Goal: Task Accomplishment & Management: Use online tool/utility

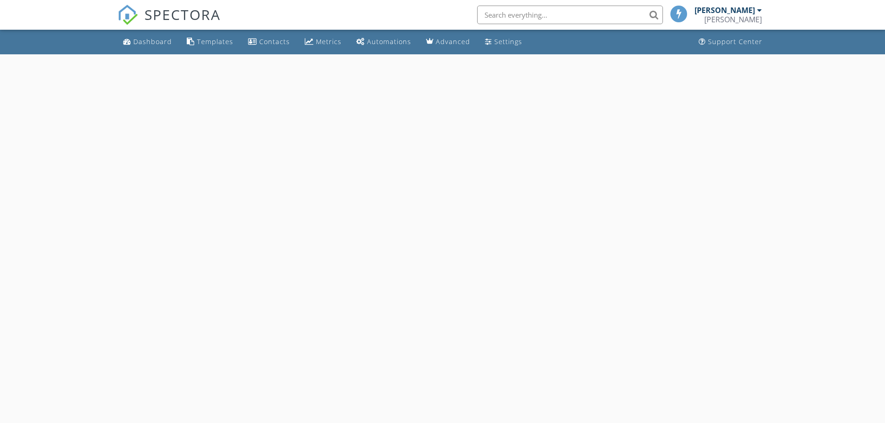
select select "8"
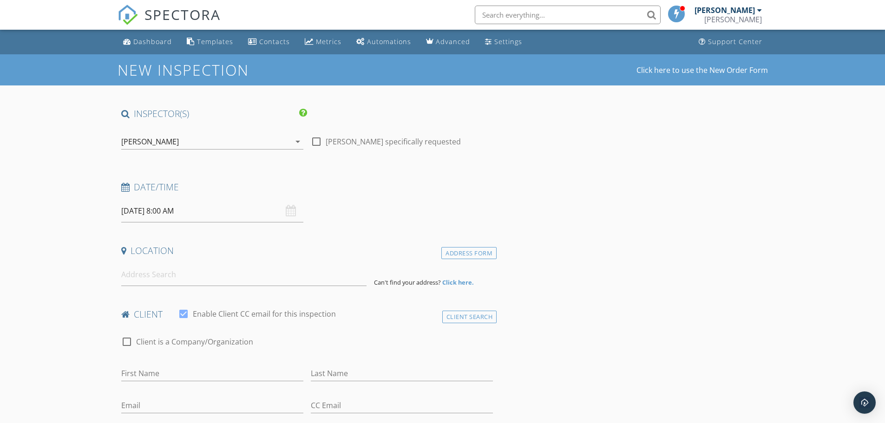
click at [167, 211] on input "09/25/2025 8:00 AM" at bounding box center [212, 211] width 182 height 23
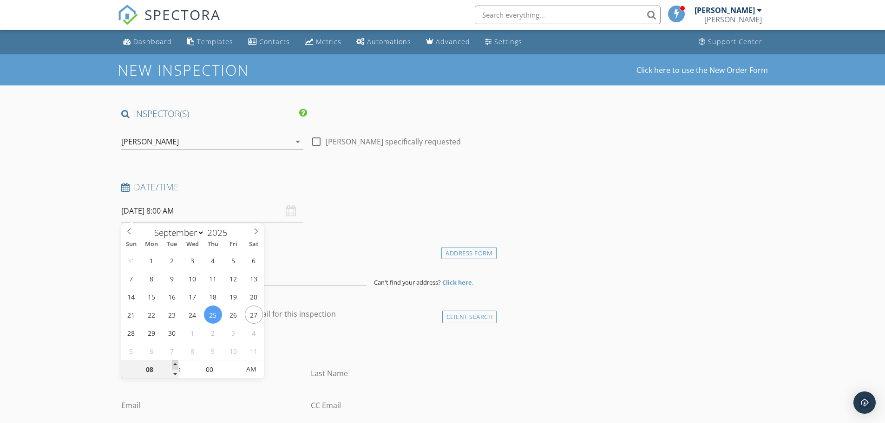
type input "09"
type input "09/25/2025 9:00 AM"
click at [175, 360] on span at bounding box center [175, 364] width 7 height 9
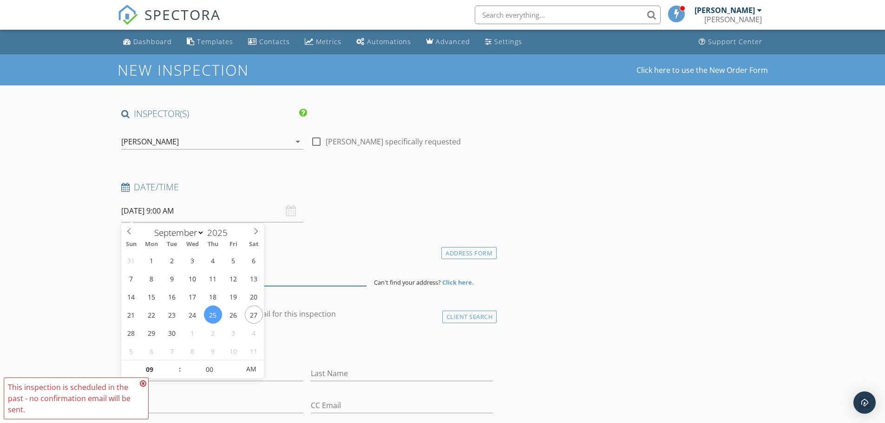
click at [271, 281] on input at bounding box center [243, 274] width 245 height 23
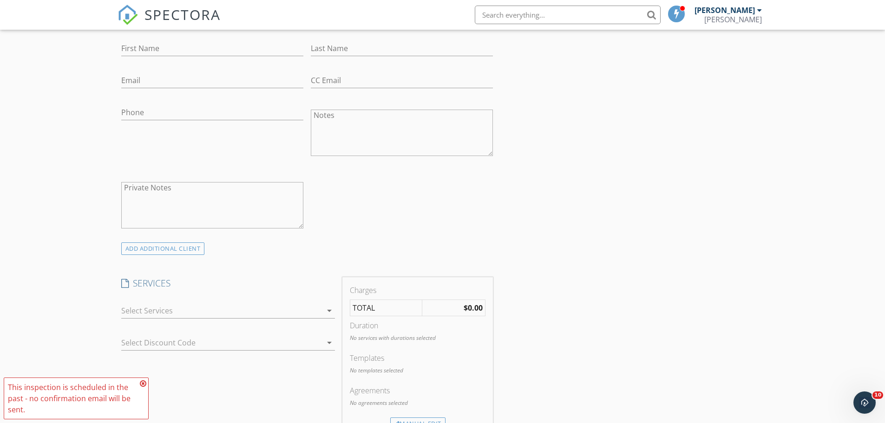
click at [155, 308] on div at bounding box center [221, 310] width 201 height 15
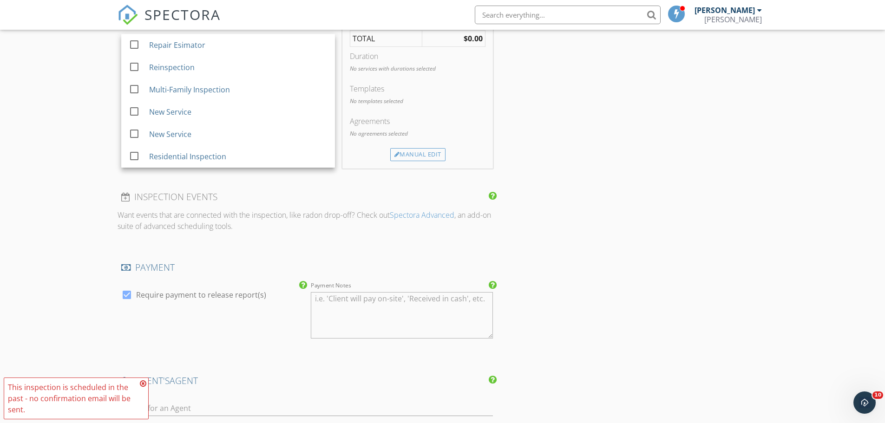
scroll to position [604, 0]
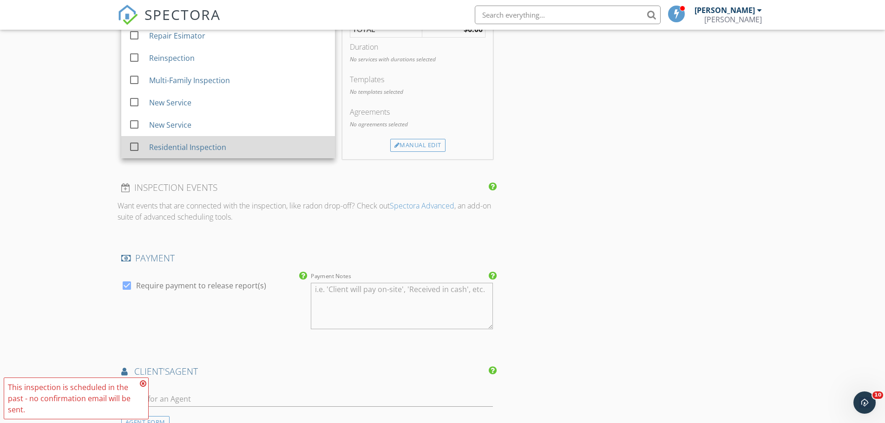
click at [153, 148] on div "Residential Inspection" at bounding box center [187, 147] width 77 height 11
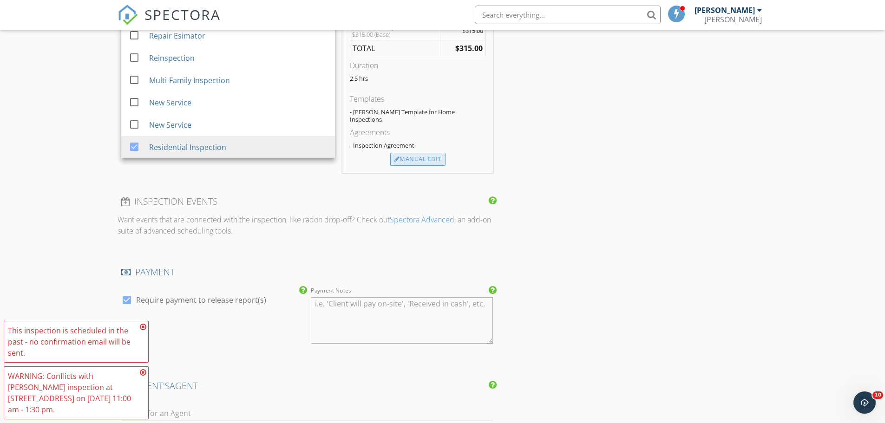
click at [397, 157] on div at bounding box center [397, 160] width 6 height 6
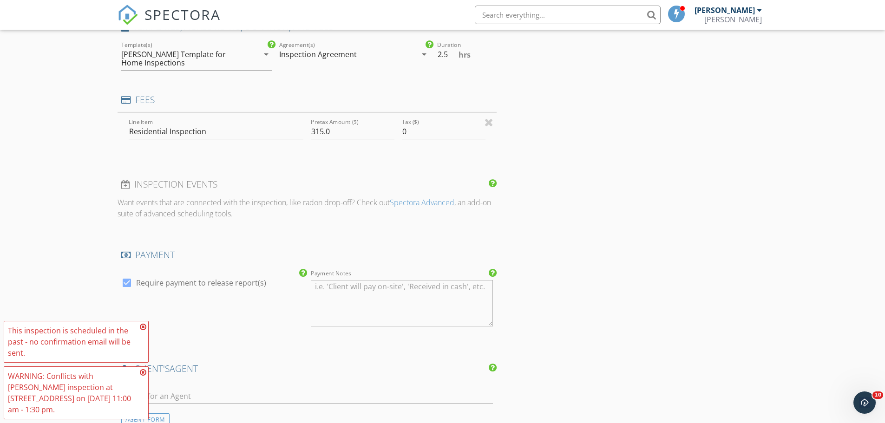
scroll to position [582, 0]
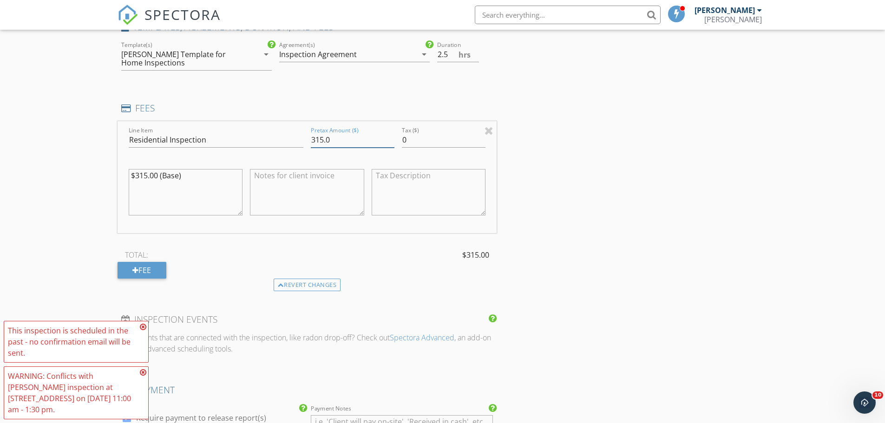
drag, startPoint x: 329, startPoint y: 137, endPoint x: 210, endPoint y: 110, distance: 122.6
click at [210, 110] on div "FEES Line Item Residential Inspection Pretax Amount ($) 315.0 Tax ($) 0 $315.00…" at bounding box center [307, 196] width 379 height 189
type input "275.00"
click at [140, 168] on div "$315.00 (Base)" at bounding box center [186, 192] width 114 height 56
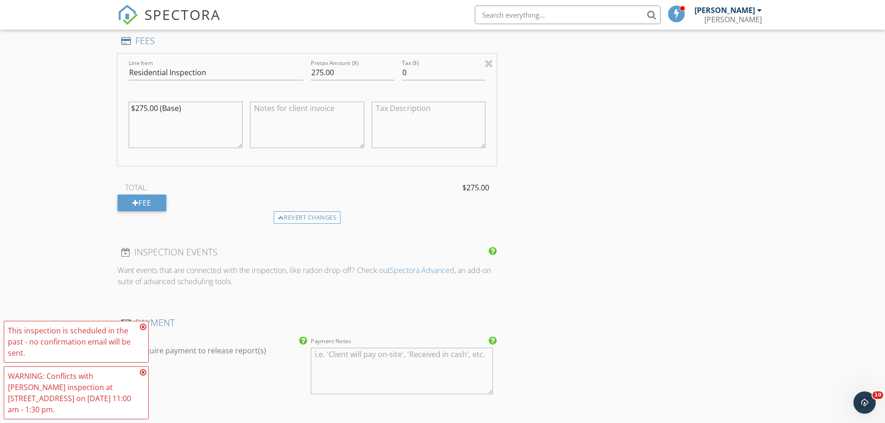
scroll to position [907, 0]
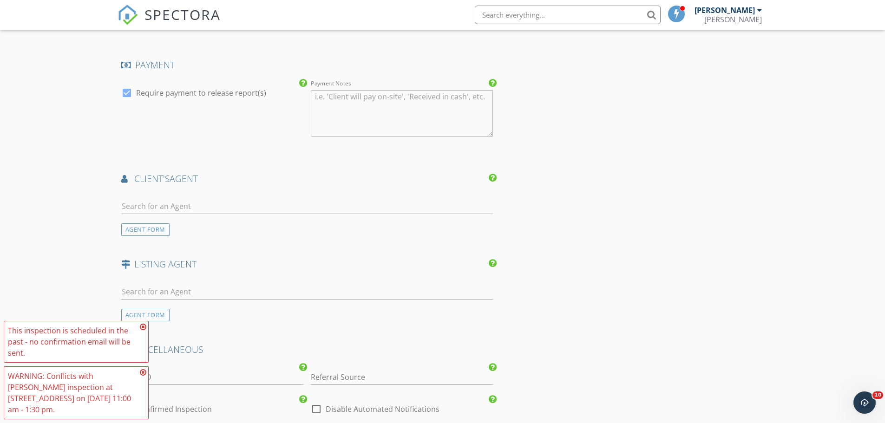
type textarea "$275.00 (Base)"
click at [166, 206] on input "text" at bounding box center [307, 206] width 372 height 15
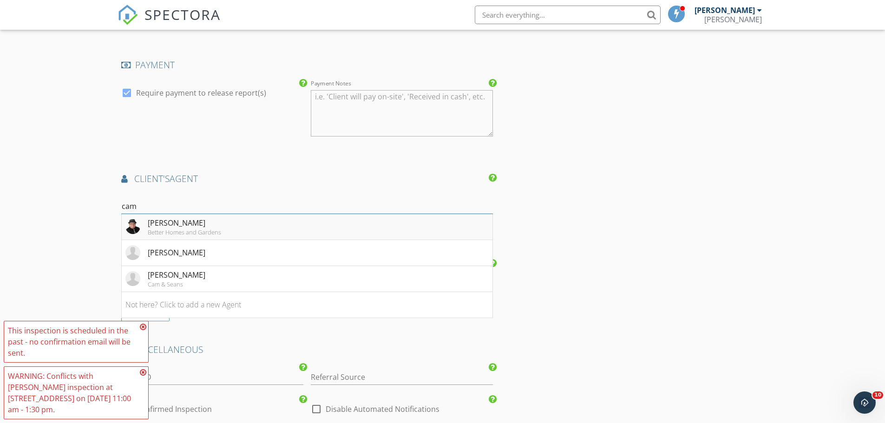
type input "cam"
click at [158, 226] on div "Cameron Wortman" at bounding box center [184, 222] width 73 height 11
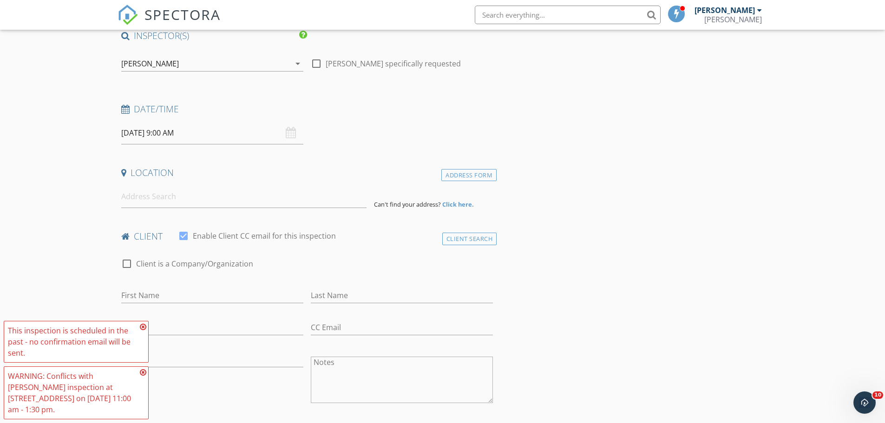
scroll to position [71, 0]
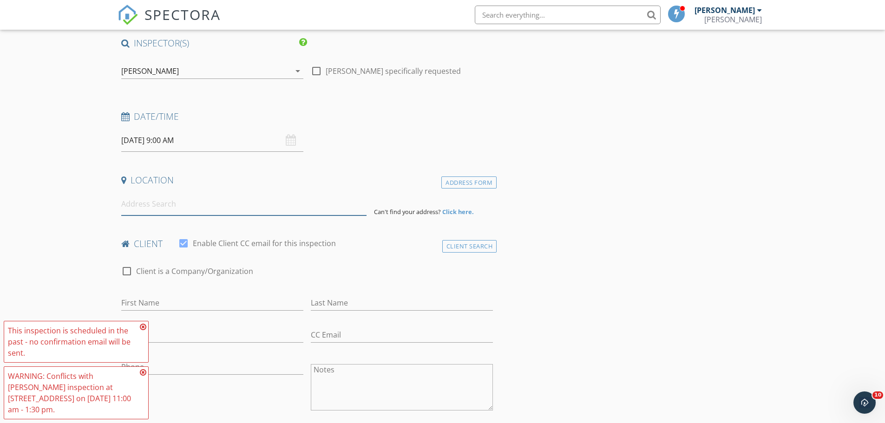
click at [160, 212] on input at bounding box center [243, 204] width 245 height 23
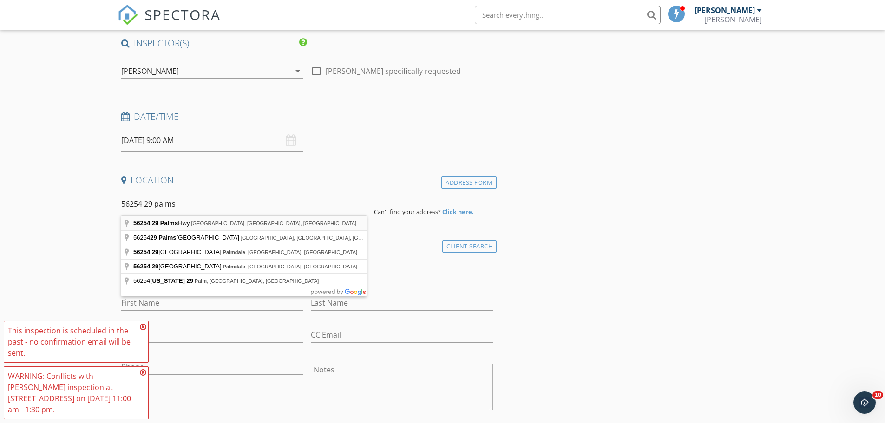
type input "56254 29 Palms Hwy, Yucca Valley, CA, USA"
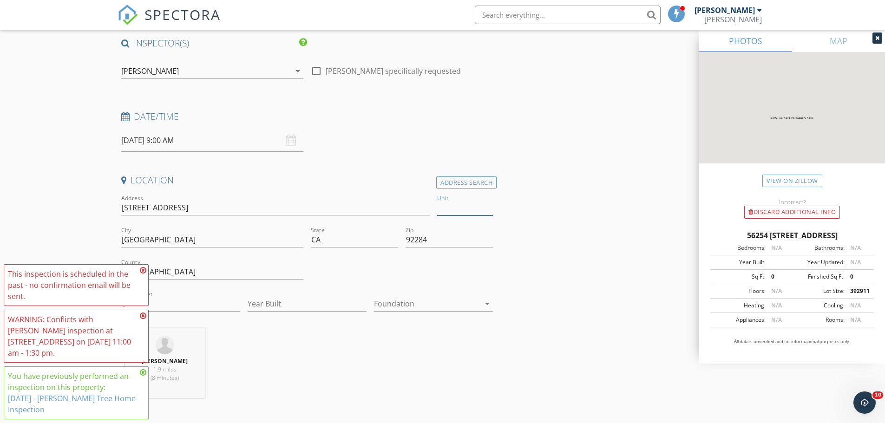
click at [447, 210] on input "Unit" at bounding box center [465, 207] width 56 height 15
type input "29"
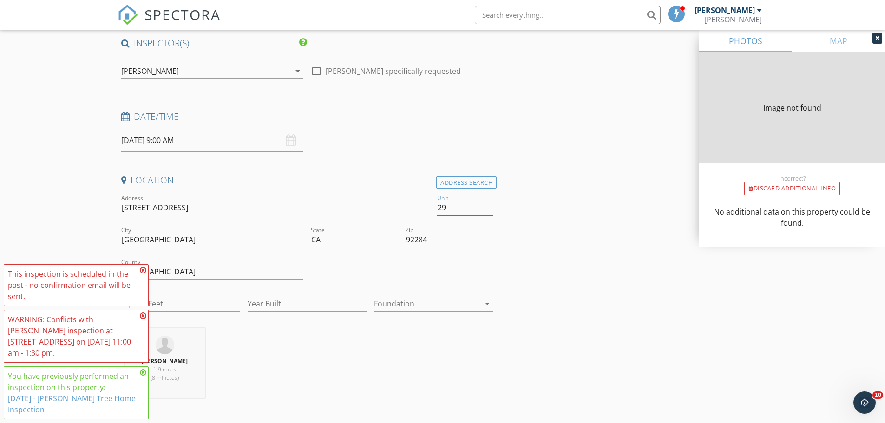
type input "29"
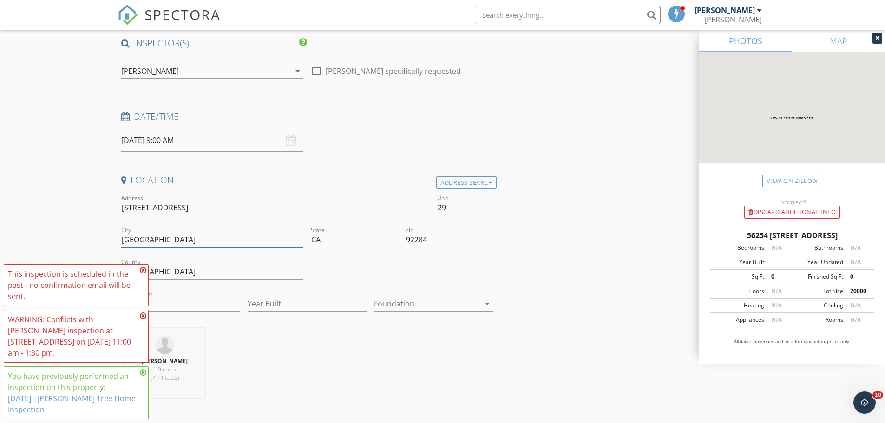
click at [259, 233] on input "Yucca Valley" at bounding box center [212, 239] width 182 height 15
click at [345, 326] on div "Location Address Search Address 56254 29 Palms Hwy Unit 29 City Yucca Valley St…" at bounding box center [307, 289] width 379 height 231
click at [308, 347] on div "Marshall Cordle 1.9 miles (7 minutes)" at bounding box center [307, 366] width 379 height 77
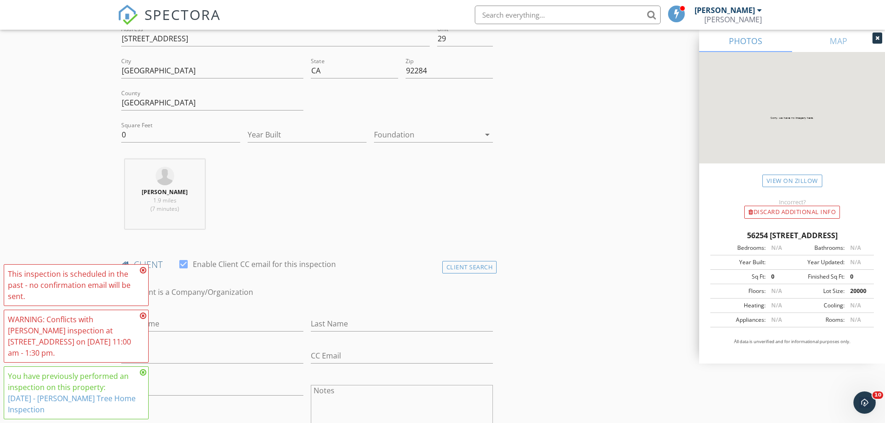
scroll to position [256, 0]
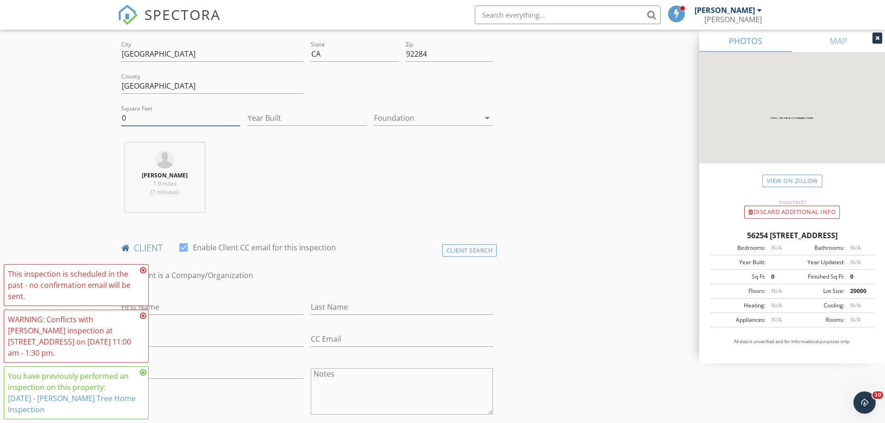
drag, startPoint x: 150, startPoint y: 117, endPoint x: 80, endPoint y: 95, distance: 73.6
type input "600"
click at [264, 121] on input "Year Built" at bounding box center [307, 118] width 119 height 15
type input "1968"
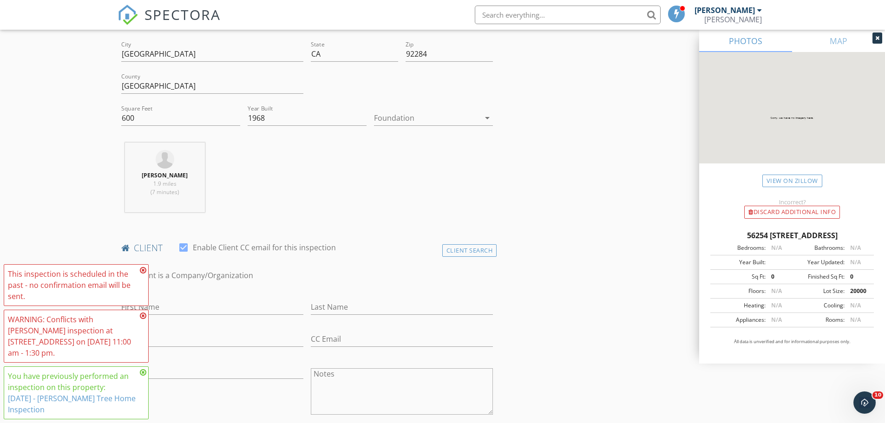
click at [348, 173] on div "Marshall Cordle 1.9 miles (7 minutes)" at bounding box center [307, 181] width 379 height 77
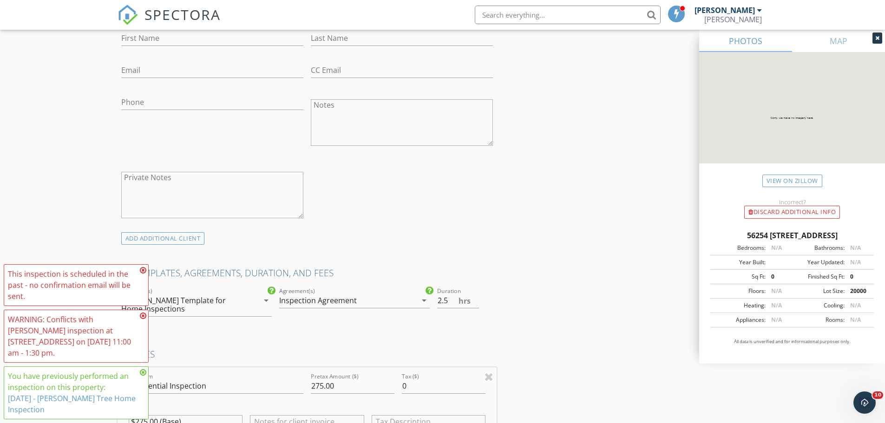
scroll to position [511, 0]
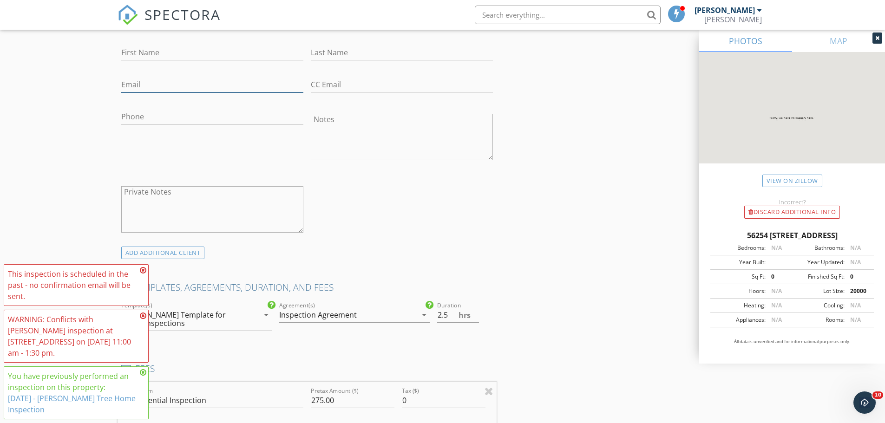
click at [174, 89] on input "Email" at bounding box center [212, 84] width 182 height 15
click at [169, 56] on input "First Name" at bounding box center [212, 52] width 182 height 15
type input "Mike"
type input "Proud"
type input "mwprouductions@gmail.com"
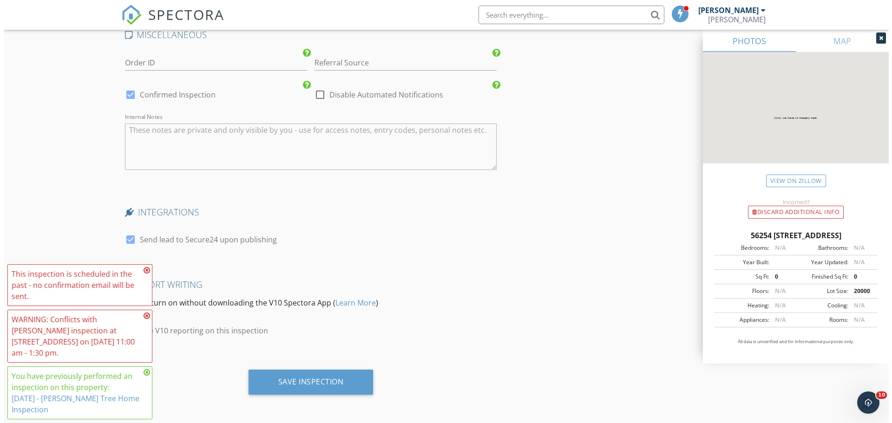
scroll to position [1624, 0]
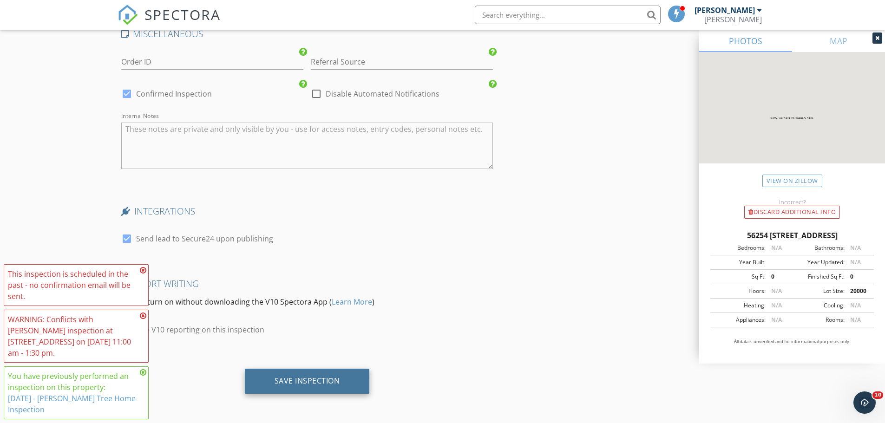
type input "951-255-7969"
click at [269, 373] on div "Save Inspection" at bounding box center [307, 381] width 125 height 25
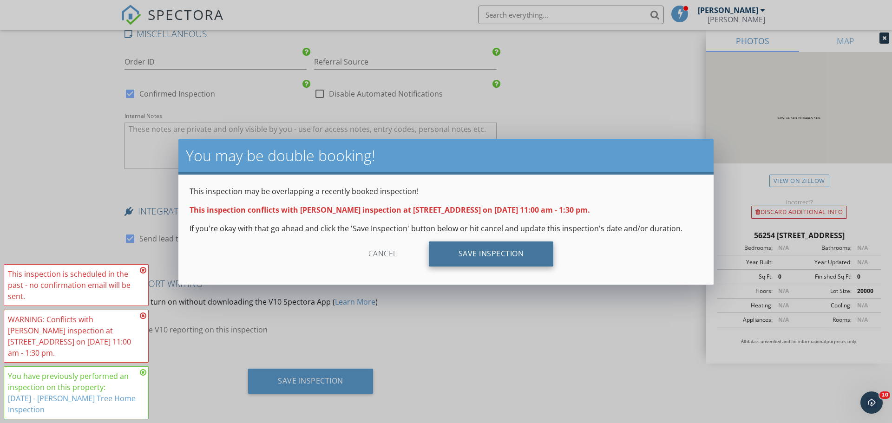
click at [543, 252] on div "Save Inspection" at bounding box center [491, 254] width 125 height 25
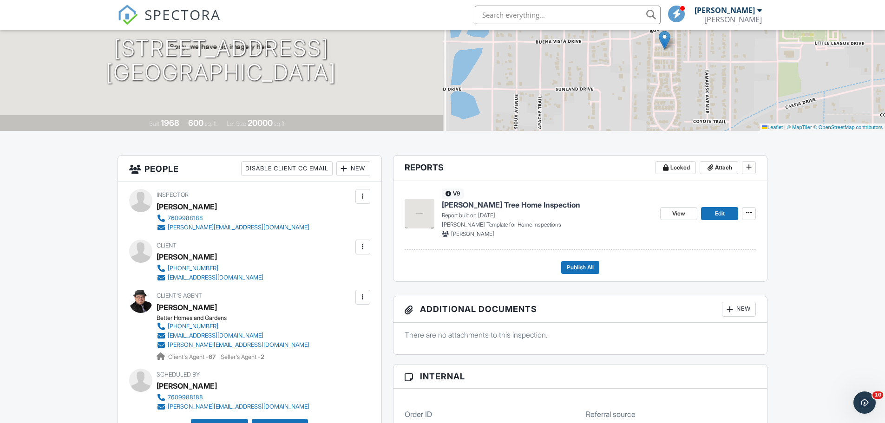
scroll to position [93, 0]
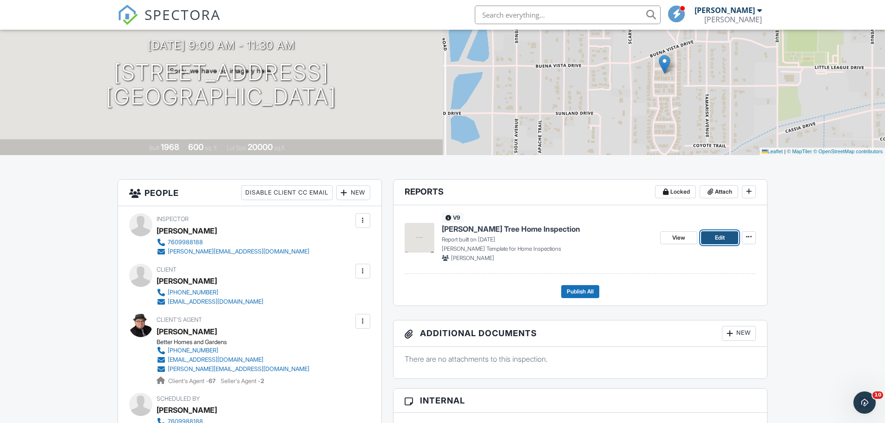
click at [716, 241] on span "Edit" at bounding box center [720, 237] width 10 height 9
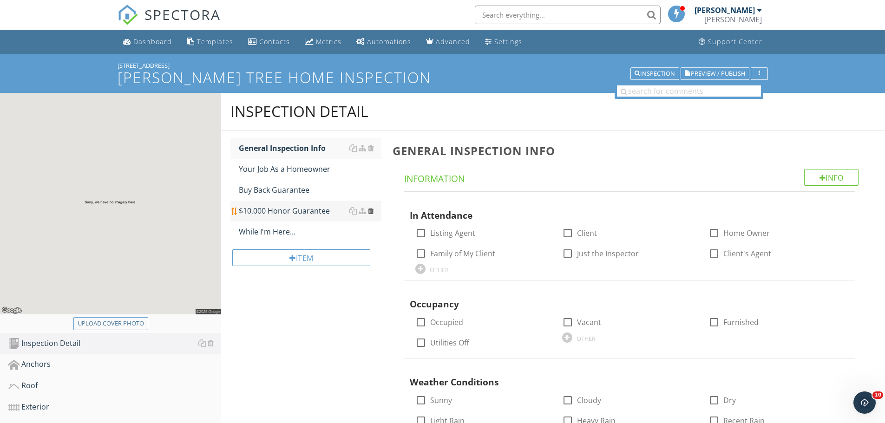
click at [373, 214] on div at bounding box center [371, 210] width 6 height 7
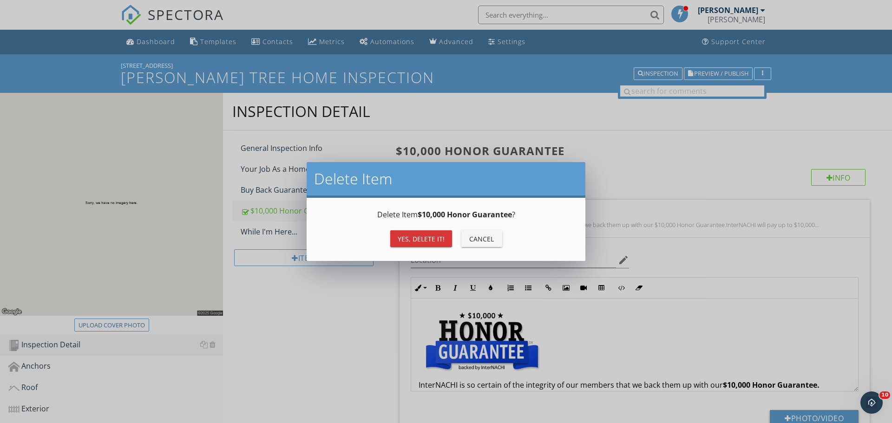
click at [406, 237] on div "Yes, Delete it!" at bounding box center [421, 239] width 47 height 10
type textarea "<p><a fr-original-style="" href="[URL][DOMAIN_NAME]" rel="noopener noreferrer" …"
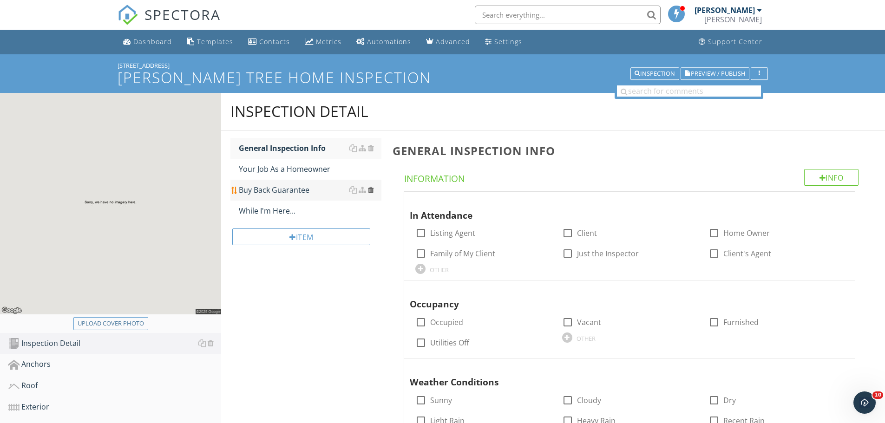
click at [369, 190] on div at bounding box center [371, 189] width 6 height 7
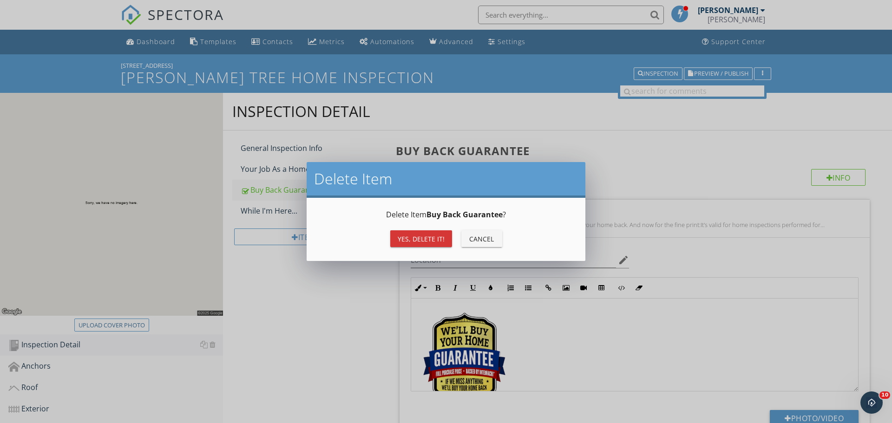
click at [400, 236] on div "Yes, Delete it!" at bounding box center [421, 239] width 47 height 10
type textarea "<p><a fr-original-style="" href="http://www.nachi.org/buy" rel="noopener norefe…"
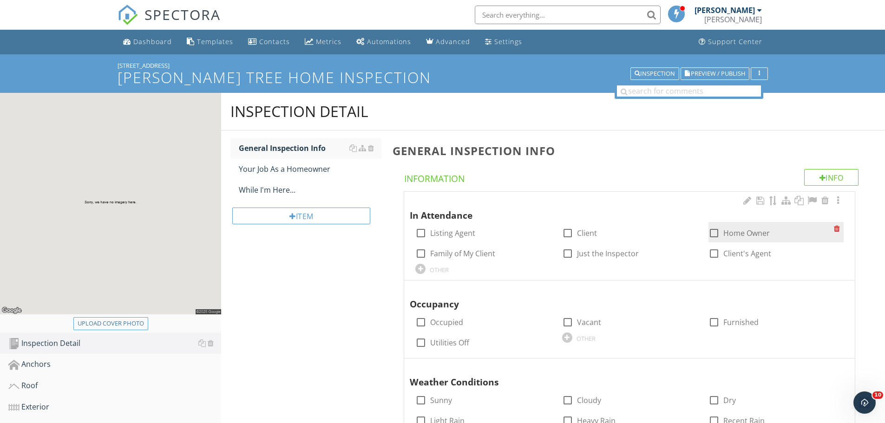
click at [718, 236] on div at bounding box center [714, 233] width 16 height 16
checkbox input "true"
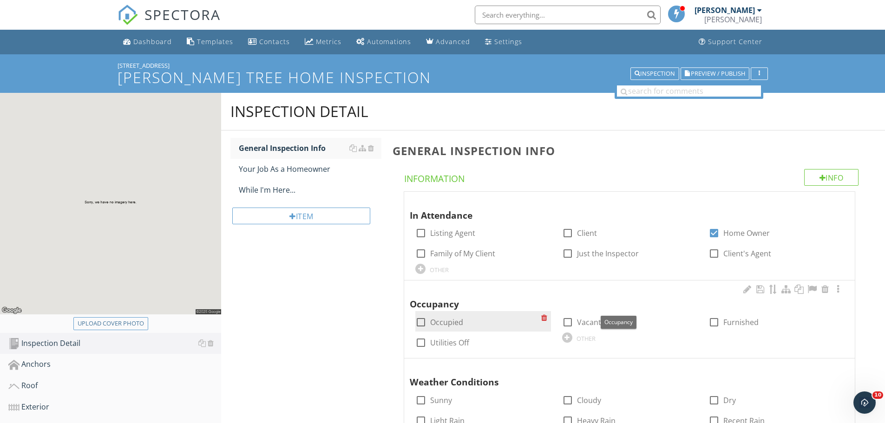
click at [431, 320] on label "Occupied" at bounding box center [446, 322] width 33 height 9
checkbox input "true"
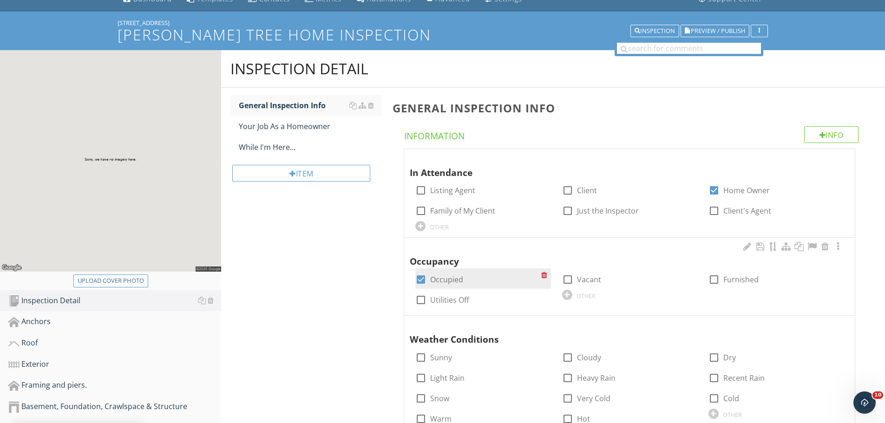
scroll to position [46, 0]
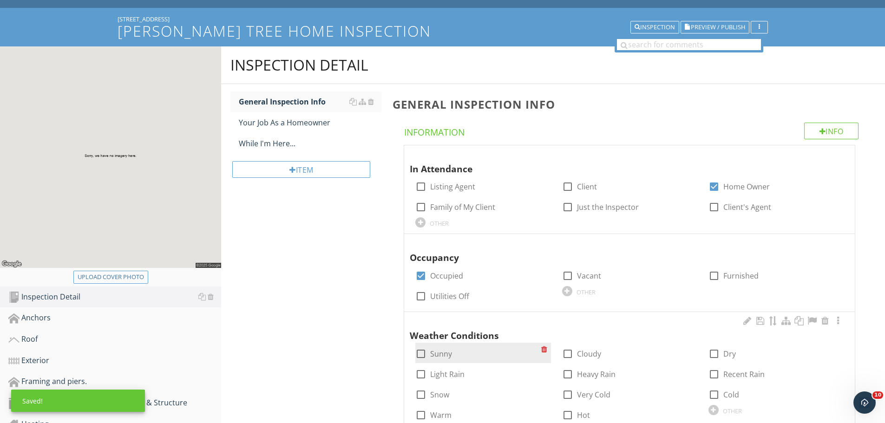
click at [430, 351] on div "check_box_outline_blank Sunny" at bounding box center [433, 353] width 37 height 11
click at [425, 355] on div at bounding box center [421, 354] width 16 height 16
checkbox input "true"
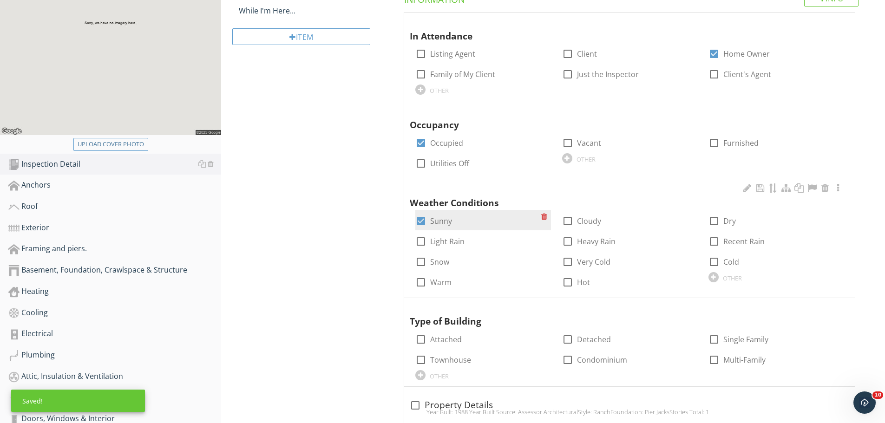
scroll to position [232, 0]
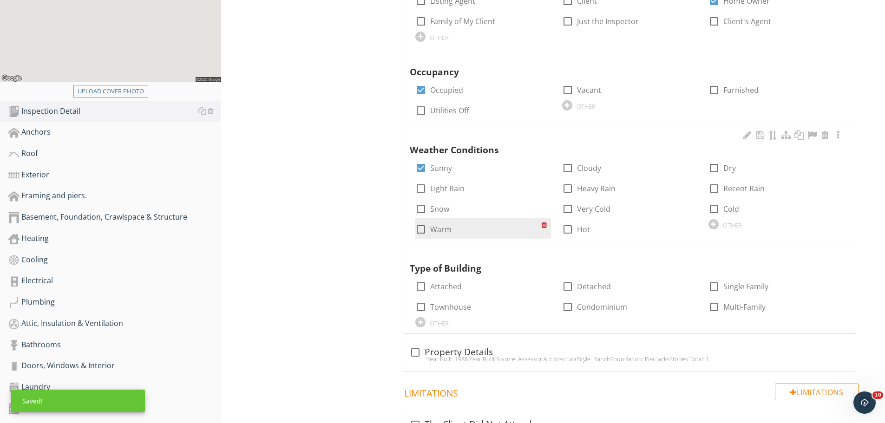
click at [422, 229] on div at bounding box center [421, 230] width 16 height 16
checkbox input "true"
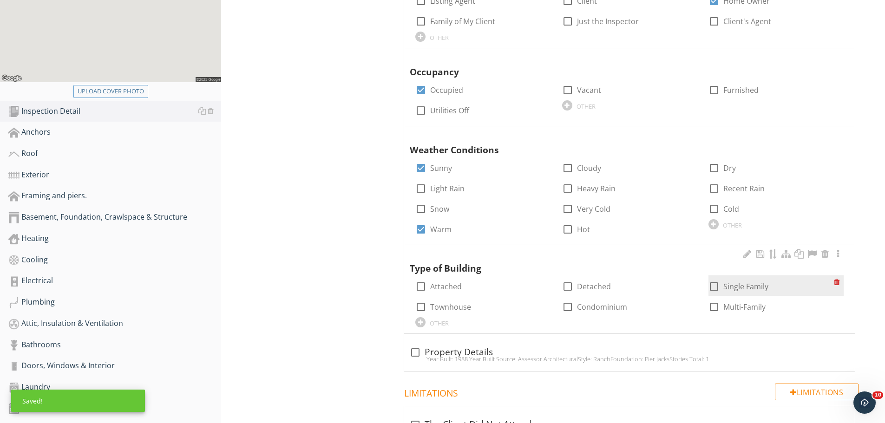
click at [713, 288] on div at bounding box center [714, 287] width 16 height 16
checkbox input "true"
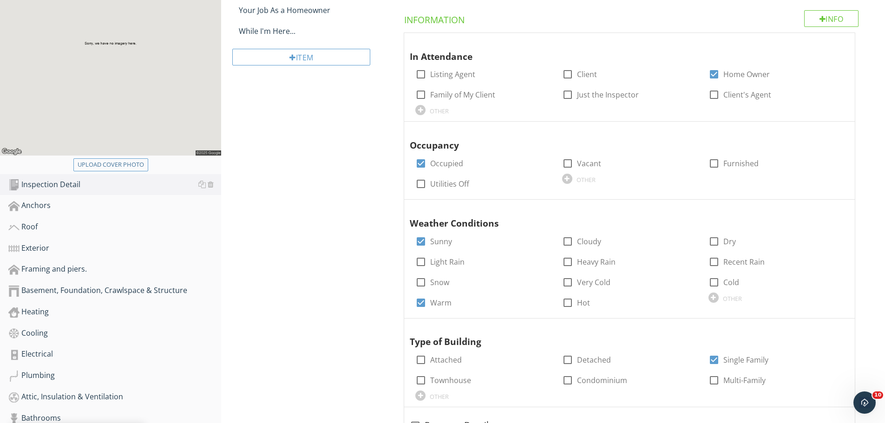
scroll to position [0, 0]
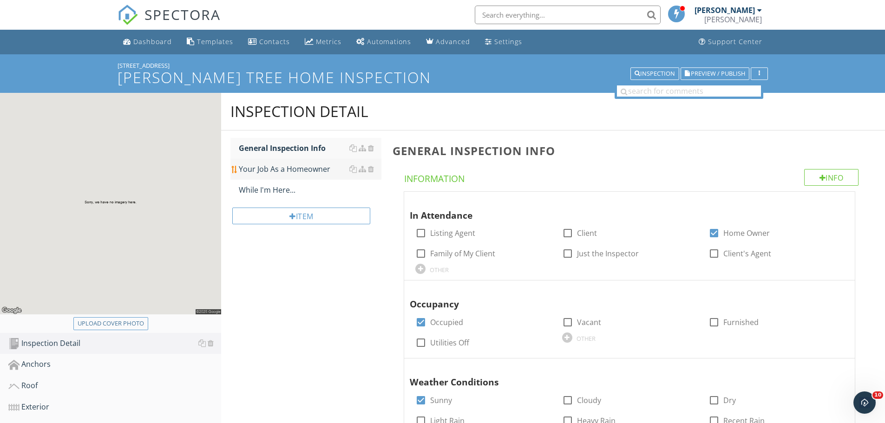
click at [277, 177] on link "Your Job As a Homeowner" at bounding box center [310, 169] width 143 height 20
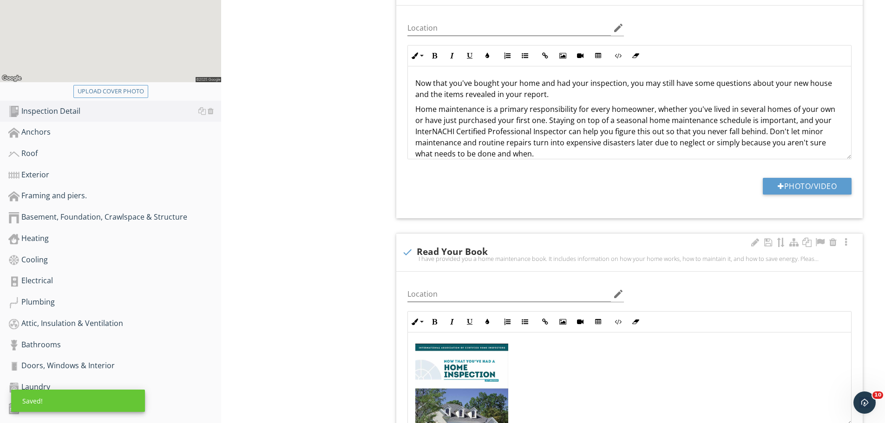
click at [408, 262] on div "I have provided you a home maintenance book. It includes information on how you…" at bounding box center [629, 258] width 455 height 7
checkbox input "true"
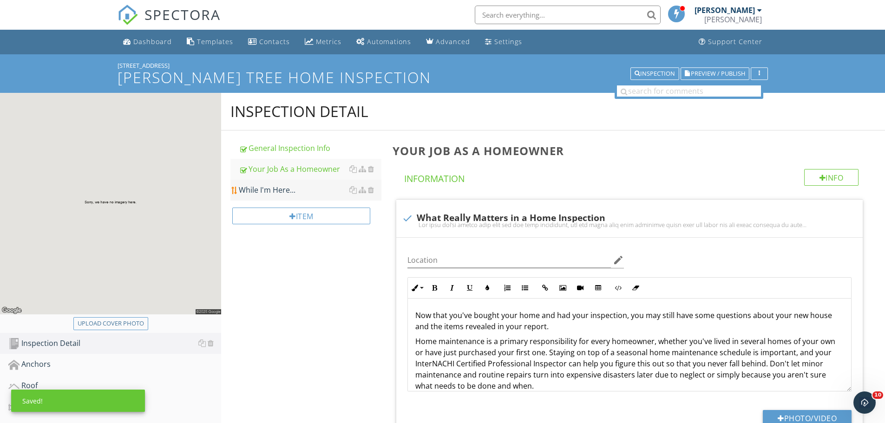
click at [288, 192] on div "While I'm Here..." at bounding box center [310, 189] width 143 height 11
type textarea "<p>Now that you've bought your home and had your inspection, you may still have…"
type textarea "<p><img src="https://cdn.spectora.com/editor_assets/images/000/014/172/original…"
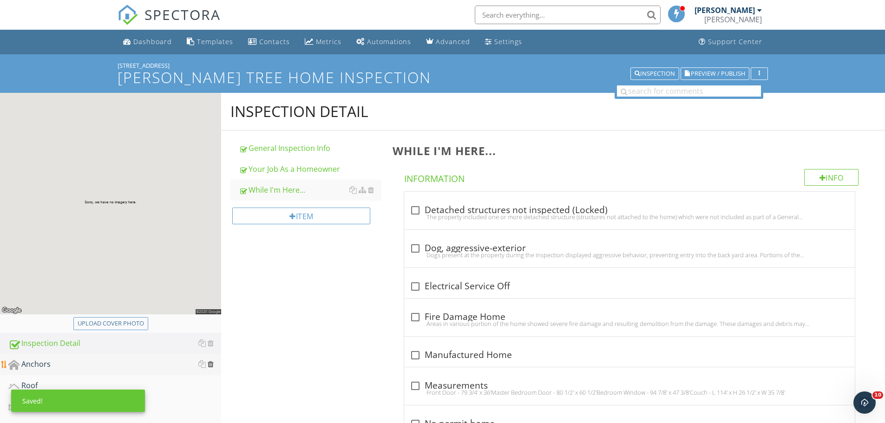
click at [210, 365] on div at bounding box center [211, 363] width 6 height 7
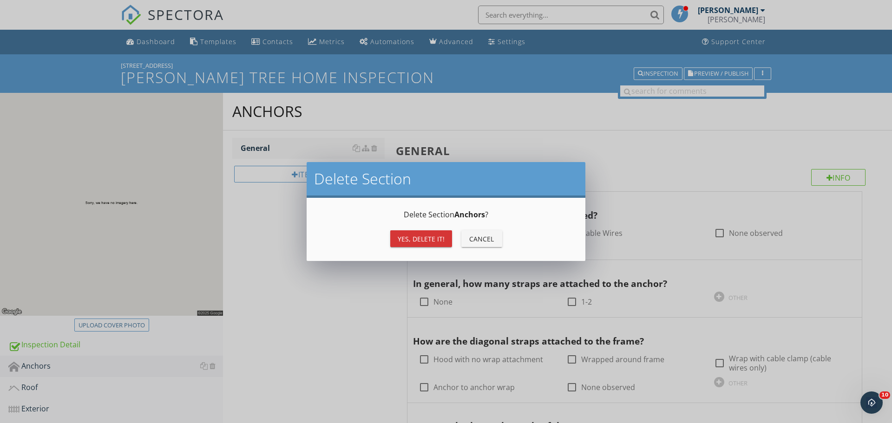
click at [406, 239] on div "Yes, Delete it!" at bounding box center [421, 239] width 47 height 10
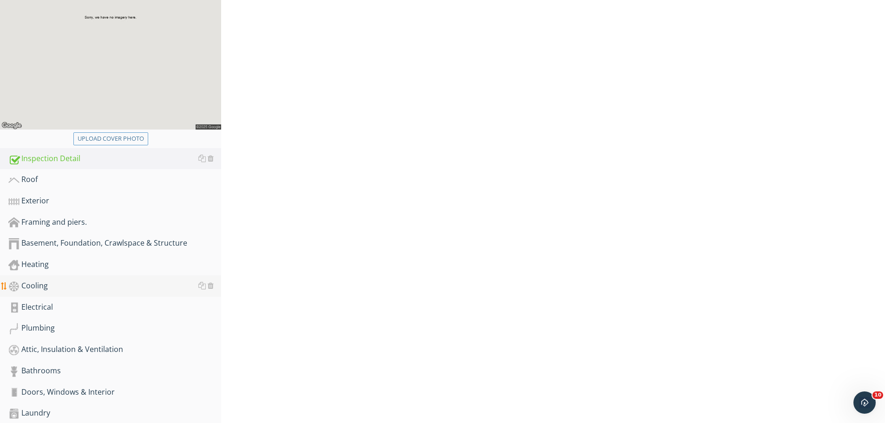
scroll to position [186, 0]
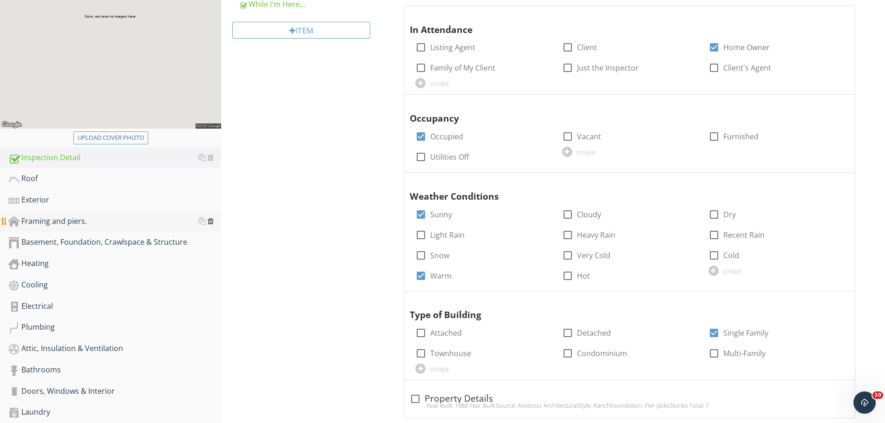
click at [210, 221] on div at bounding box center [211, 220] width 6 height 7
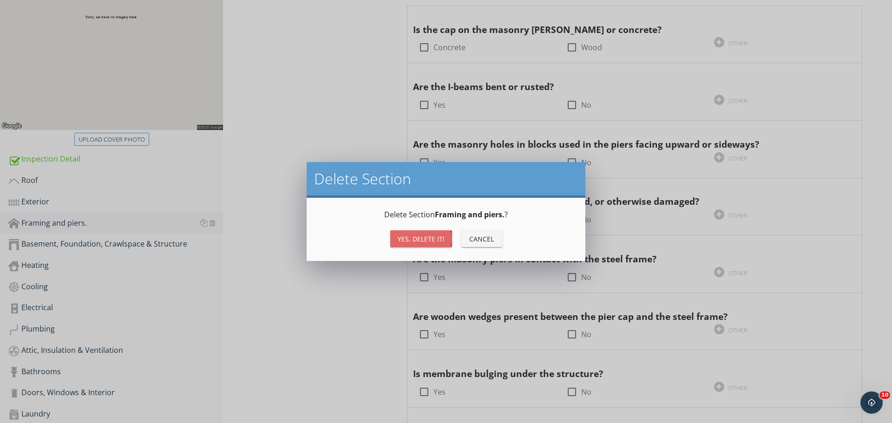
click at [427, 241] on div "Yes, Delete it!" at bounding box center [421, 239] width 47 height 10
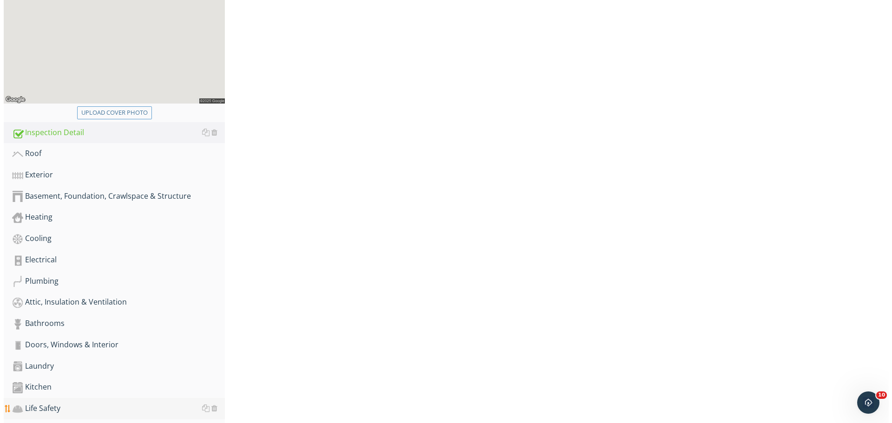
scroll to position [365, 0]
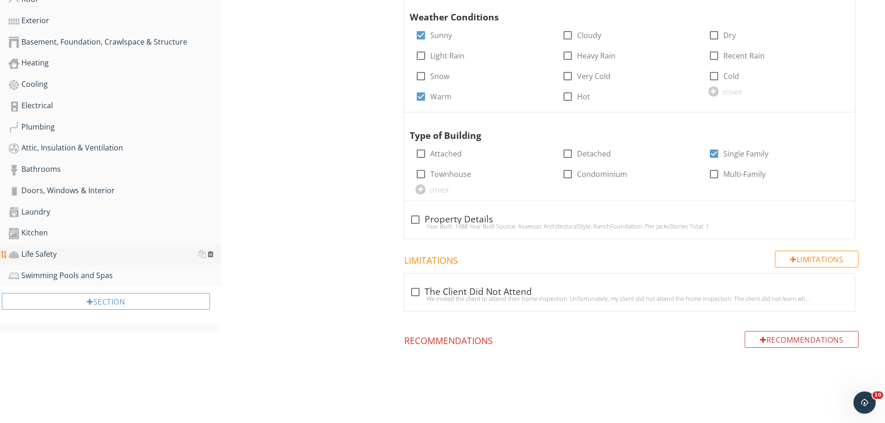
click at [212, 254] on div at bounding box center [211, 253] width 6 height 7
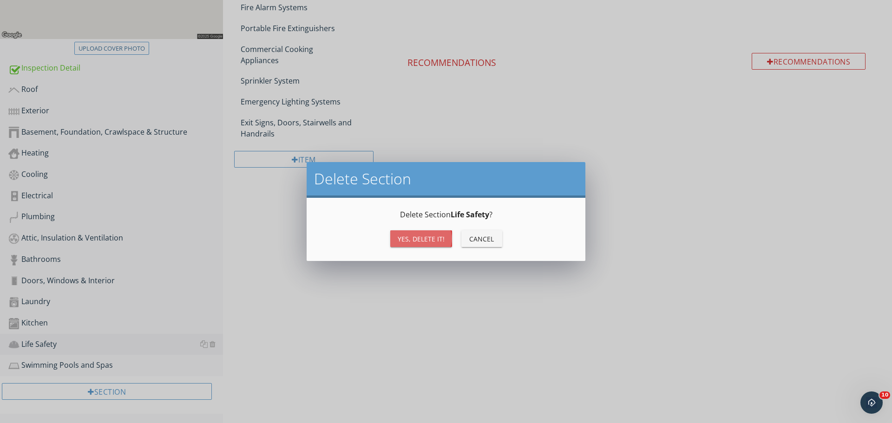
click at [411, 237] on div "Yes, Delete it!" at bounding box center [421, 239] width 47 height 10
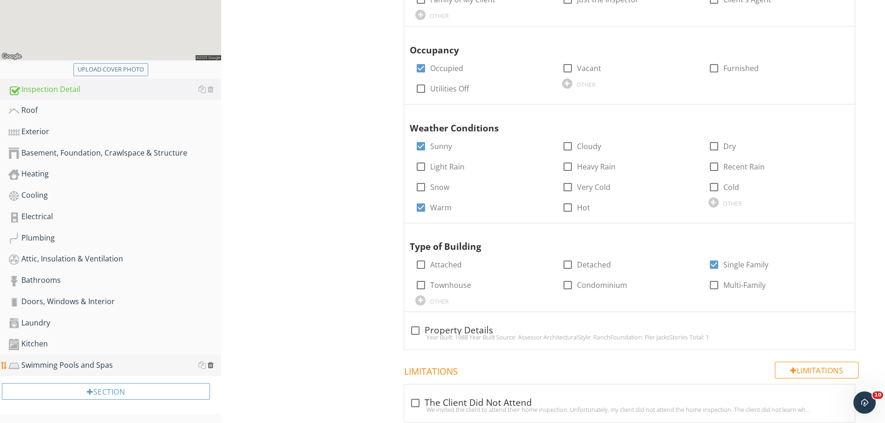
click at [212, 366] on div at bounding box center [211, 364] width 6 height 7
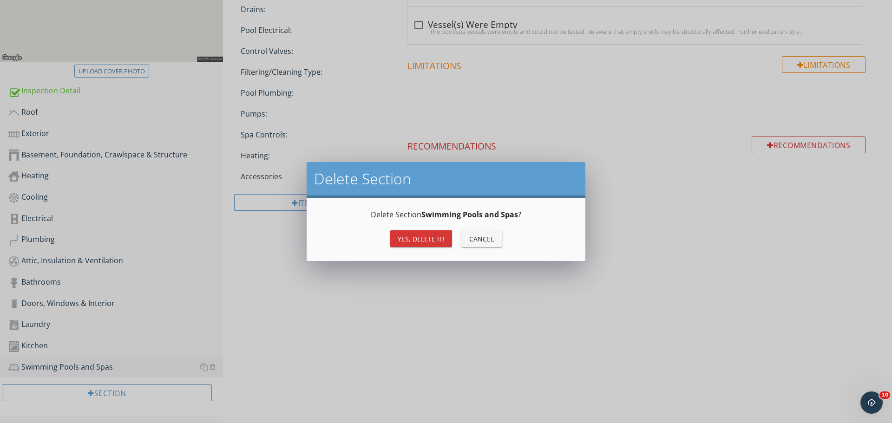
click at [423, 248] on div "Yes, Delete it! Cancel" at bounding box center [446, 239] width 256 height 22
click at [423, 239] on div "Yes, Delete it!" at bounding box center [421, 239] width 47 height 10
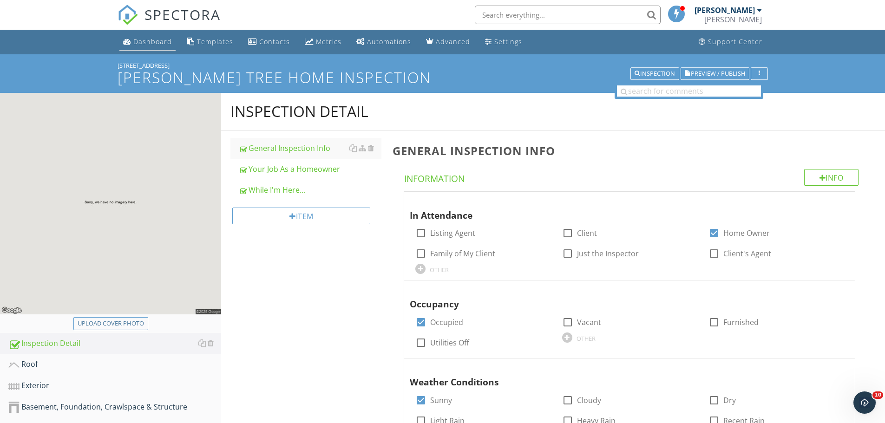
click at [162, 43] on div "Dashboard" at bounding box center [152, 41] width 39 height 9
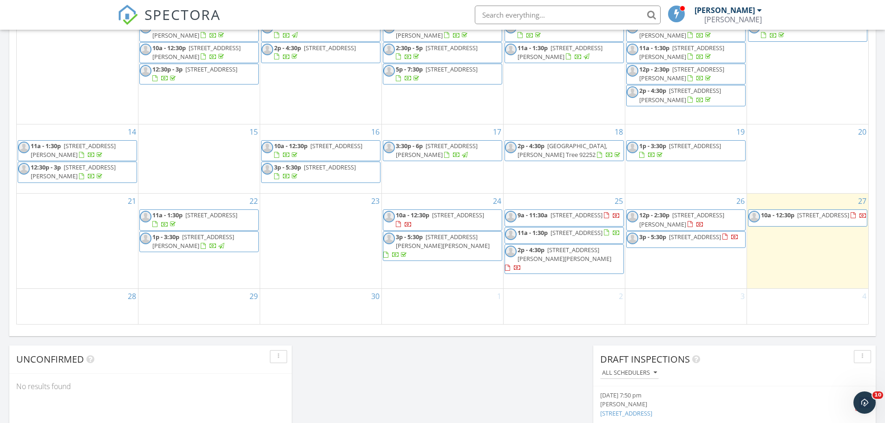
scroll to position [529, 0]
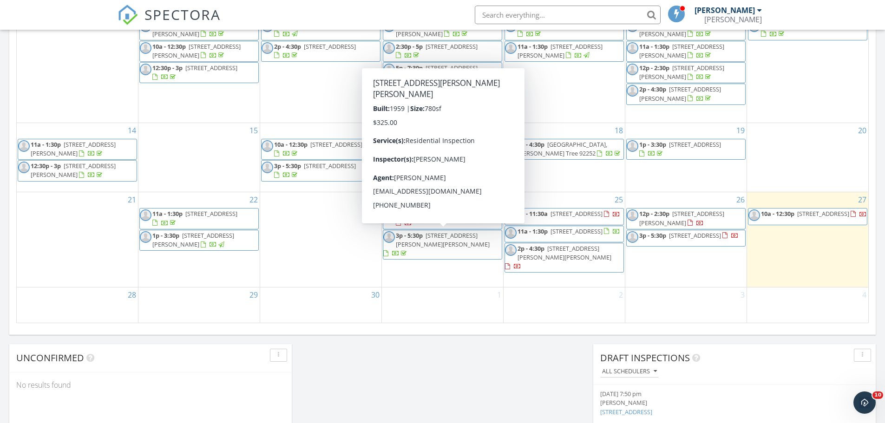
click at [443, 381] on div "Today Marshall Cordle 10:00 am 15815 Painted Hills Rd, Whitewater, CA 92282 Mar…" at bounding box center [442, 14] width 885 height 845
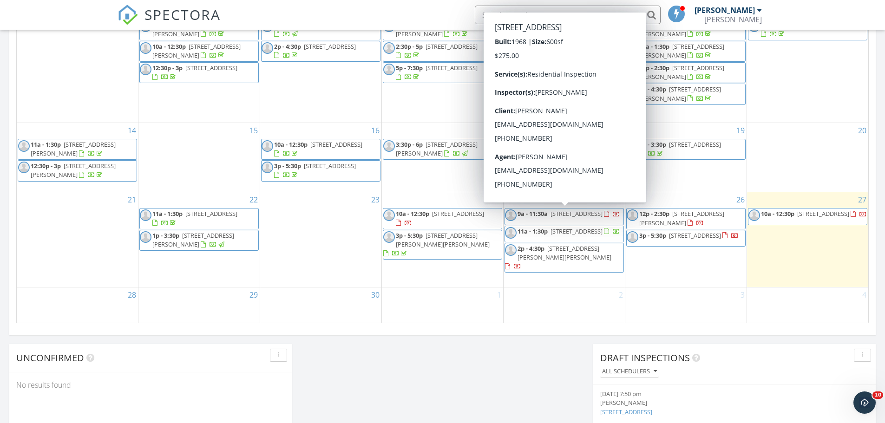
click at [569, 216] on span "56254 29 Palms Hwy 29, Yucca Valley 92284" at bounding box center [576, 213] width 52 height 8
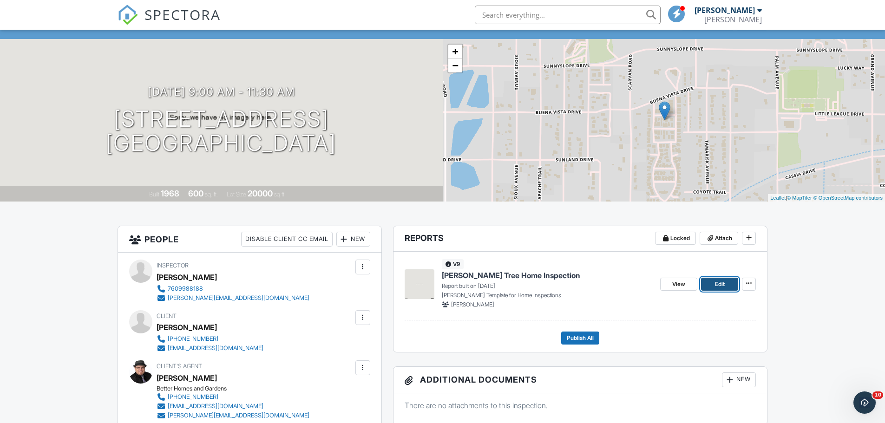
click at [707, 283] on link "Edit" at bounding box center [719, 284] width 37 height 13
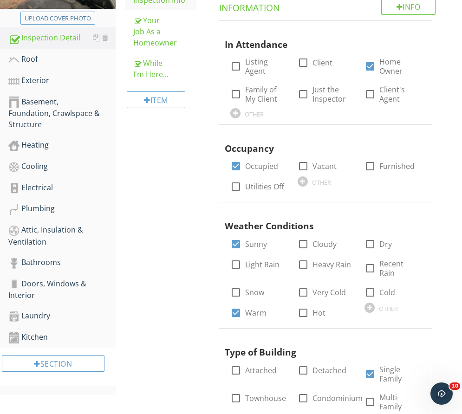
scroll to position [46, 0]
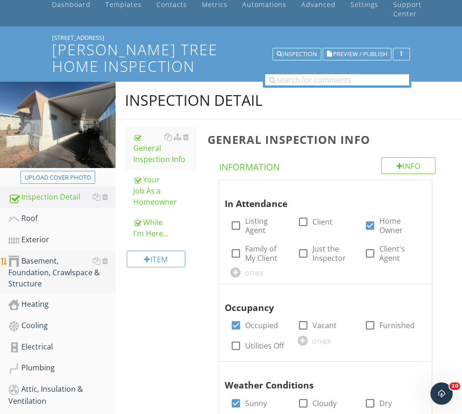
click at [43, 269] on div "Basement, Foundation, Crawlspace & Structure" at bounding box center [61, 272] width 107 height 34
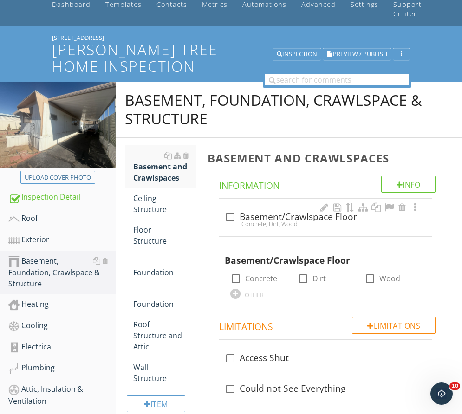
drag, startPoint x: 252, startPoint y: 222, endPoint x: 243, endPoint y: 220, distance: 9.6
click at [252, 222] on div "Concrete, Dirt, Wood" at bounding box center [326, 223] width 202 height 7
checkbox input "true"
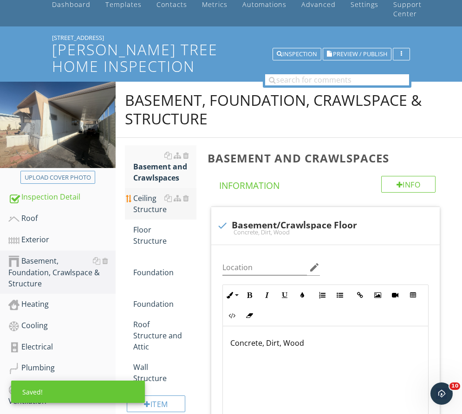
click at [165, 205] on div "Ceiling Structure" at bounding box center [165, 204] width 64 height 22
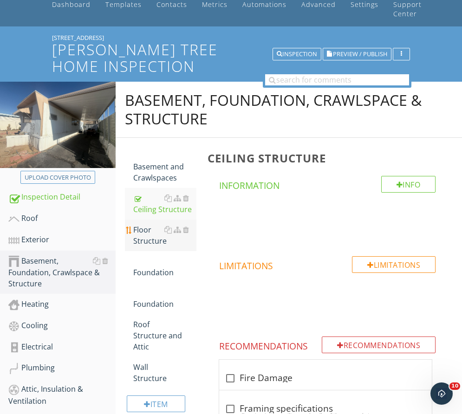
click at [167, 240] on div "Floor Structure" at bounding box center [165, 235] width 64 height 22
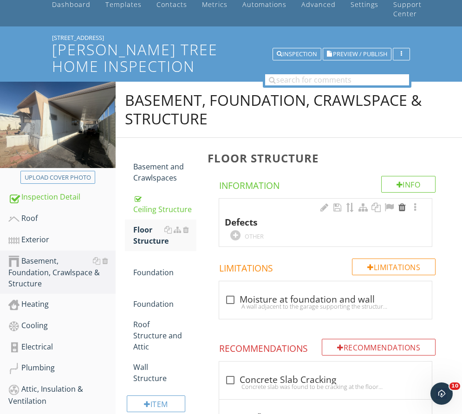
click at [400, 209] on div at bounding box center [402, 207] width 11 height 9
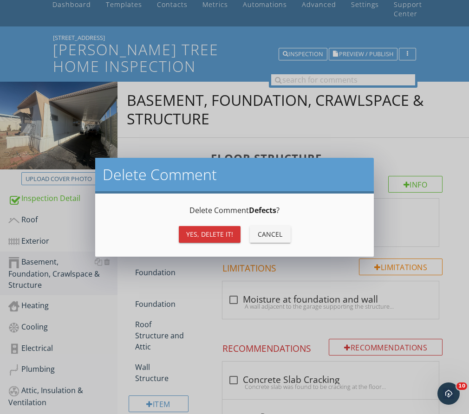
click at [222, 236] on div "Yes, Delete it!" at bounding box center [209, 234] width 47 height 10
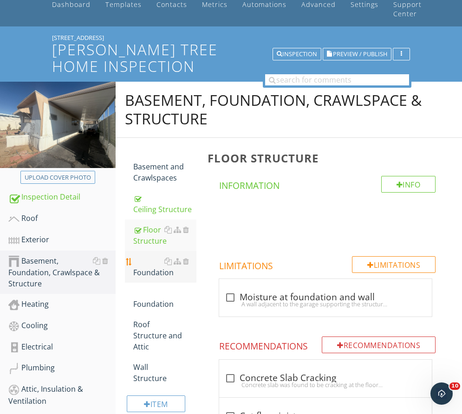
click at [152, 269] on div "Foundation" at bounding box center [165, 267] width 64 height 22
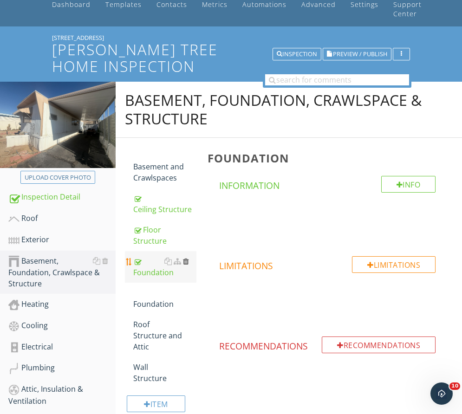
click at [186, 262] on div at bounding box center [186, 261] width 6 height 7
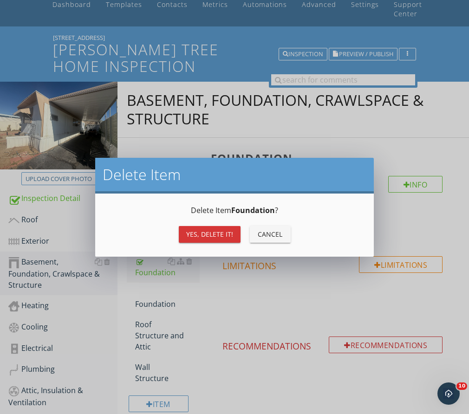
click at [223, 238] on div "Yes, Delete it!" at bounding box center [209, 234] width 47 height 10
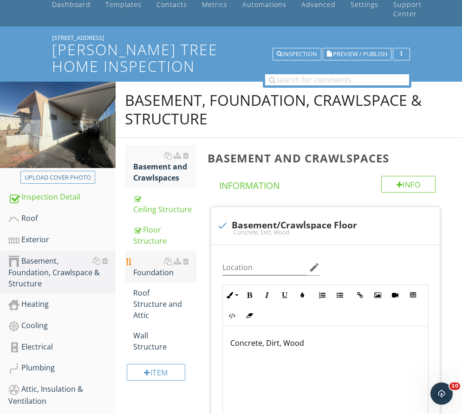
click at [146, 267] on div "Foundation" at bounding box center [165, 267] width 64 height 22
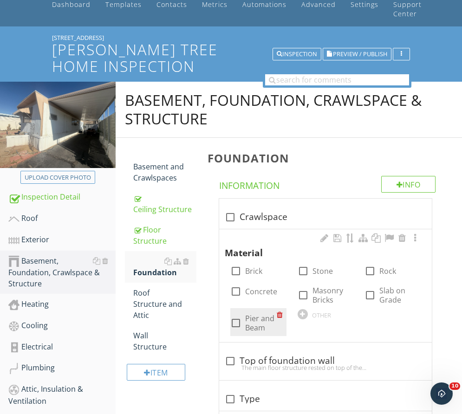
click at [260, 311] on div "check_box_outline_blank Pier and Beam" at bounding box center [258, 322] width 56 height 28
click at [249, 321] on label "Pier and Beam" at bounding box center [261, 323] width 32 height 19
checkbox input "true"
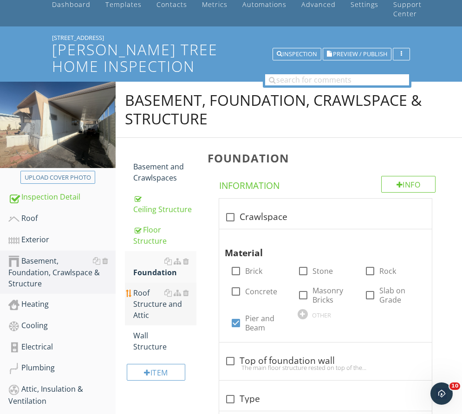
click at [138, 295] on div "Roof Structure and Attic" at bounding box center [165, 304] width 64 height 33
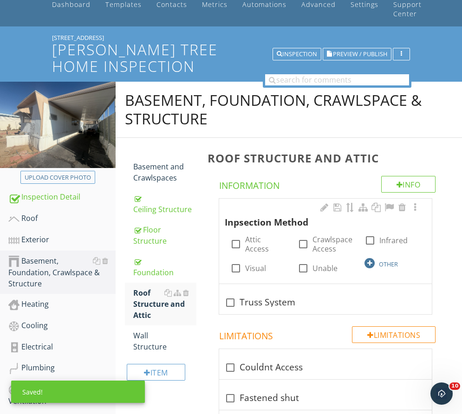
click at [386, 257] on div "OTHER" at bounding box center [393, 262] width 56 height 11
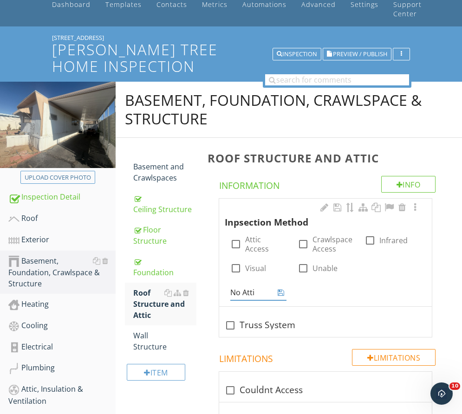
type input "No Attic"
click at [280, 291] on icon at bounding box center [281, 292] width 7 height 7
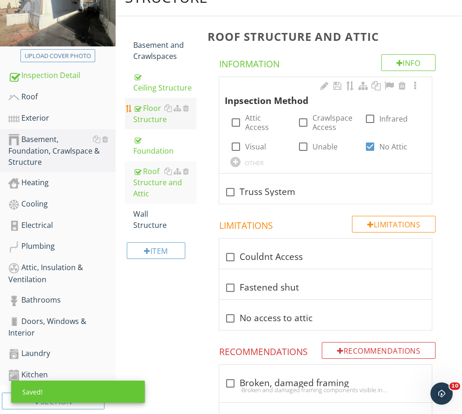
scroll to position [186, 0]
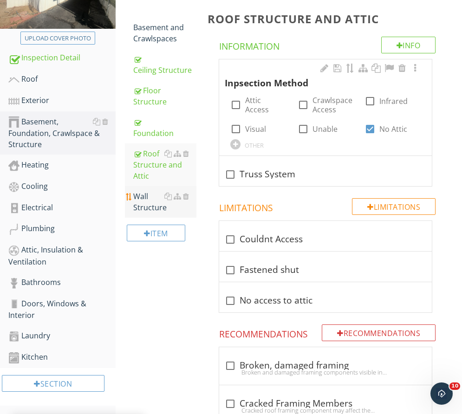
click at [160, 206] on div "Wall Structure" at bounding box center [165, 202] width 64 height 22
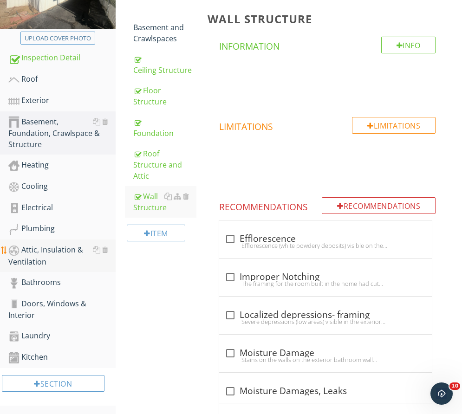
click at [60, 251] on div "Attic, Insulation & Ventilation" at bounding box center [61, 255] width 107 height 23
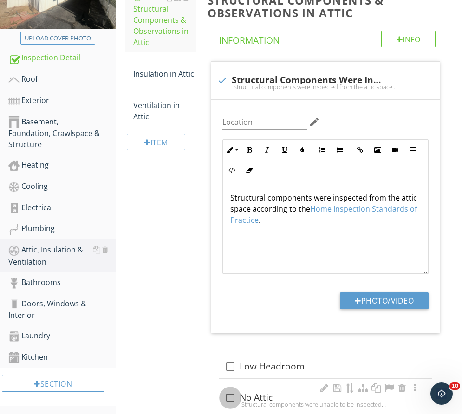
click at [232, 394] on div at bounding box center [230, 398] width 16 height 16
checkbox input "true"
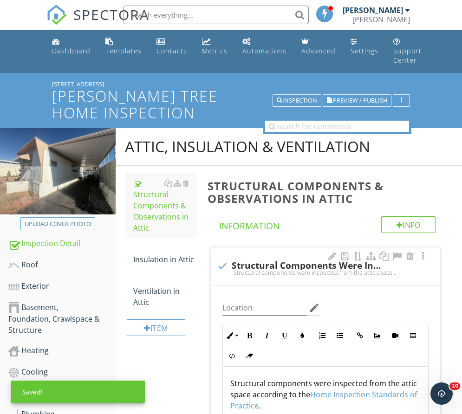
click at [226, 272] on div "Structural components were inspected from the attic space according to the Home…" at bounding box center [325, 272] width 217 height 7
checkbox input "true"
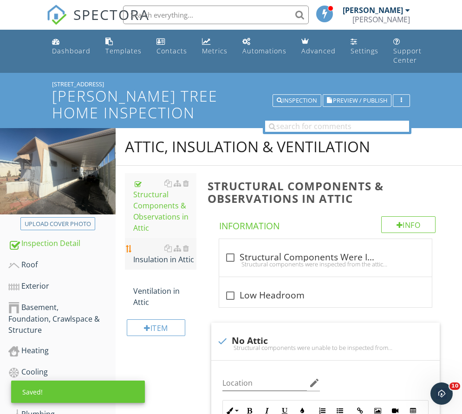
click at [179, 260] on div "Insulation in Attic" at bounding box center [165, 254] width 64 height 22
type textarea "<p>Structural components were unable to be inspected from the attic space accor…"
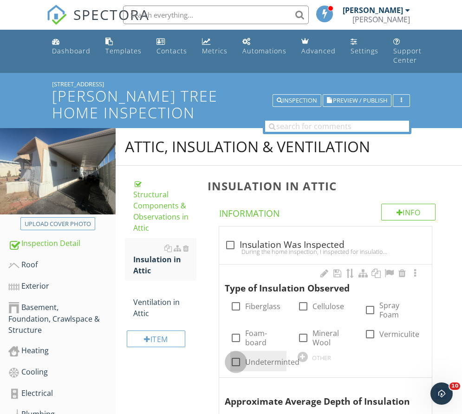
click at [234, 357] on div at bounding box center [236, 362] width 16 height 16
checkbox input "true"
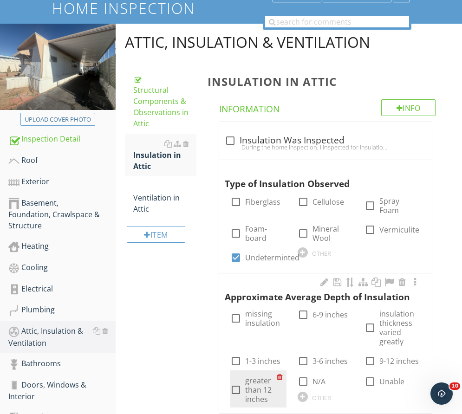
scroll to position [139, 0]
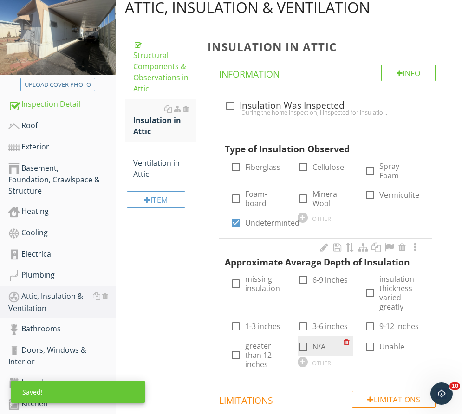
click at [311, 339] on div at bounding box center [303, 347] width 16 height 16
checkbox input "true"
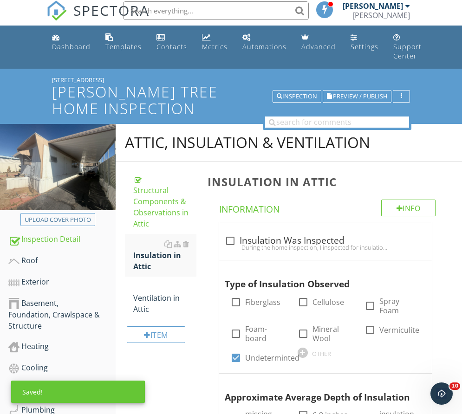
scroll to position [0, 0]
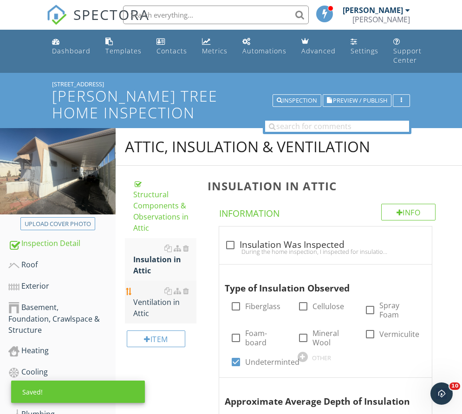
click at [149, 308] on link "Ventilation in Attic" at bounding box center [165, 302] width 64 height 43
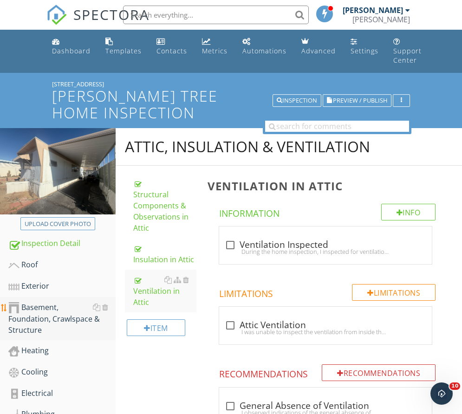
click at [31, 319] on div "Basement, Foundation, Crawlspace & Structure" at bounding box center [61, 319] width 107 height 34
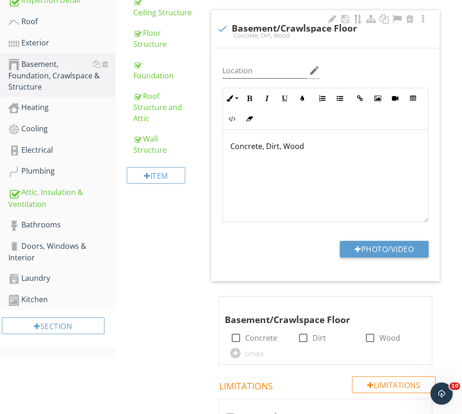
scroll to position [372, 0]
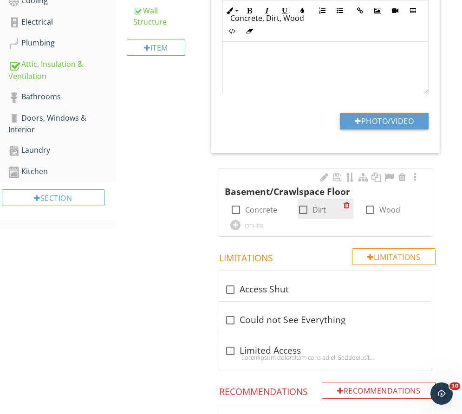
click at [313, 213] on label "Dirt" at bounding box center [319, 209] width 13 height 9
checkbox input "true"
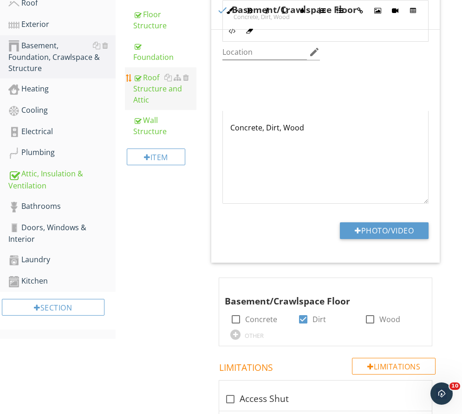
scroll to position [139, 0]
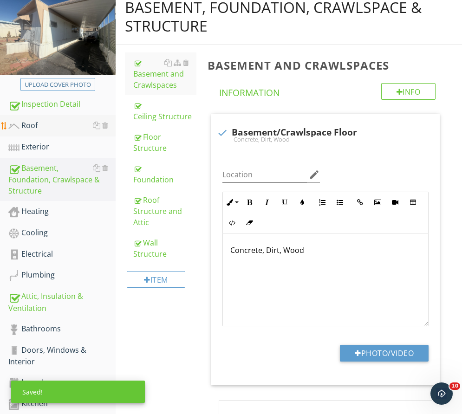
click at [32, 120] on div "Roof" at bounding box center [61, 126] width 107 height 12
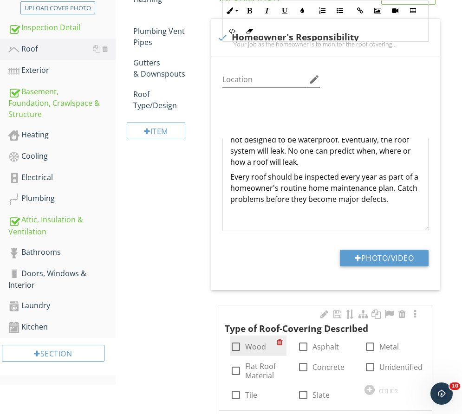
scroll to position [325, 0]
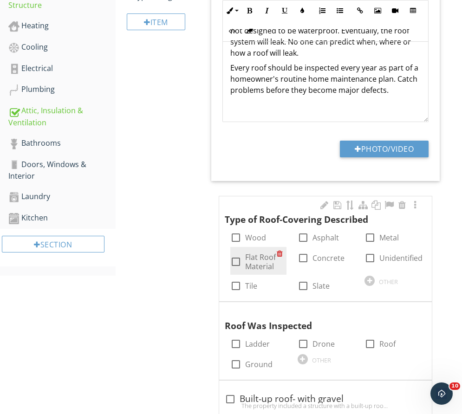
click at [236, 265] on div at bounding box center [236, 262] width 16 height 16
checkbox input "true"
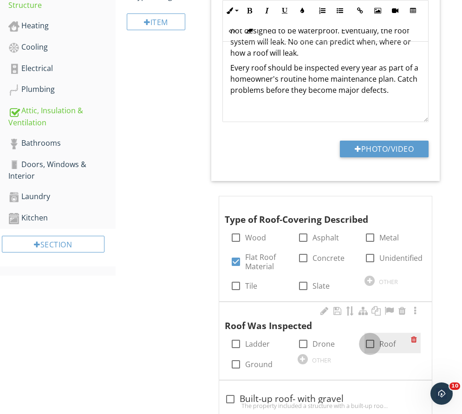
click at [366, 347] on div at bounding box center [370, 344] width 16 height 16
checkbox input "true"
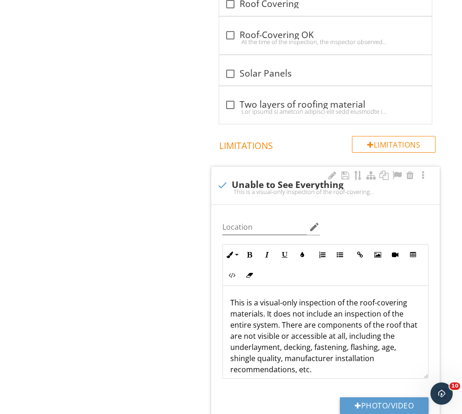
scroll to position [8, 0]
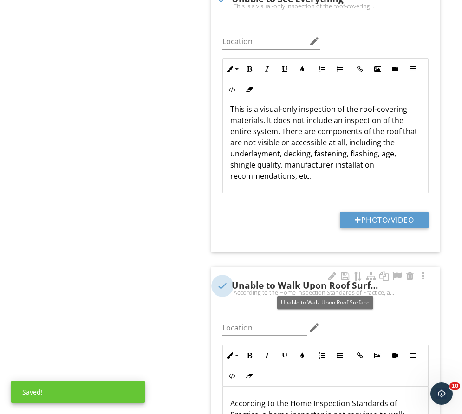
click at [226, 285] on div at bounding box center [223, 286] width 16 height 16
checkbox input "true"
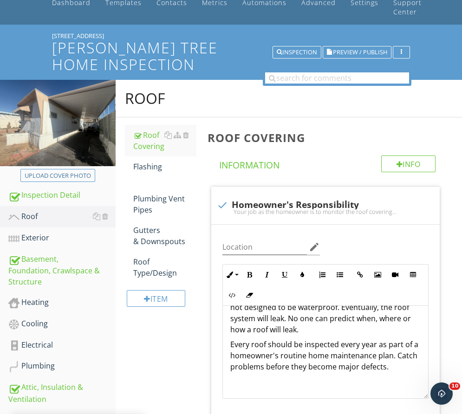
scroll to position [46, 0]
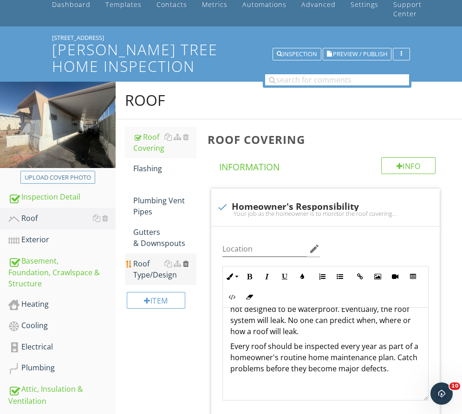
click at [188, 264] on div at bounding box center [186, 263] width 6 height 7
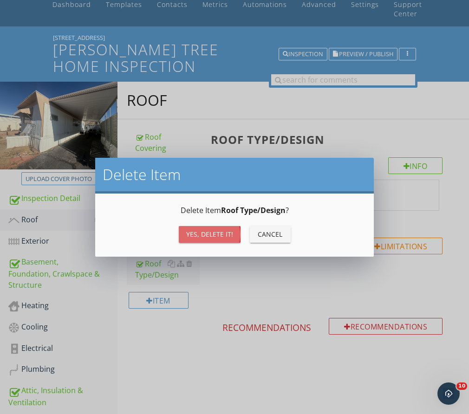
click at [217, 235] on div "Yes, Delete it!" at bounding box center [209, 234] width 47 height 10
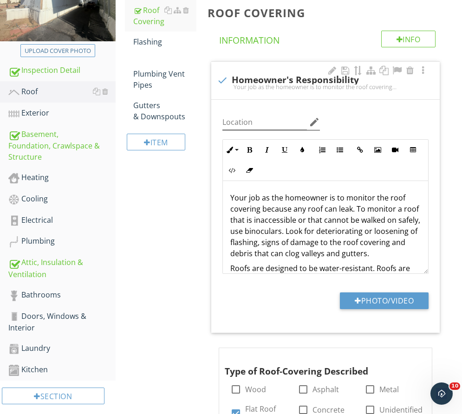
scroll to position [279, 0]
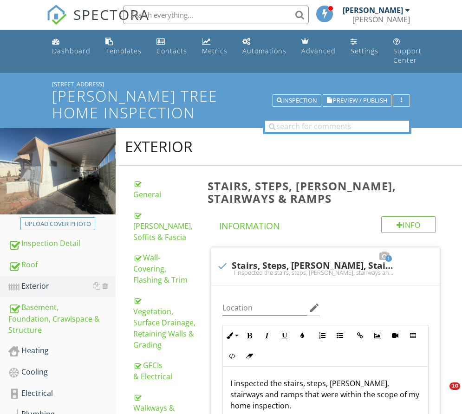
scroll to position [372, 0]
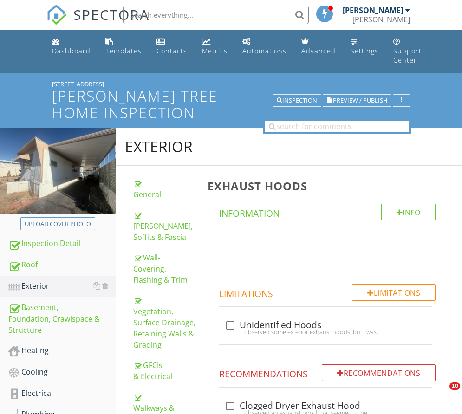
scroll to position [394, 0]
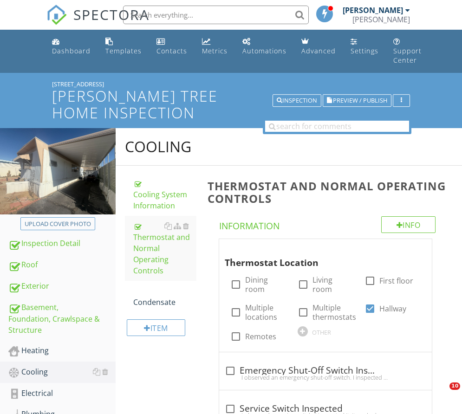
scroll to position [139, 0]
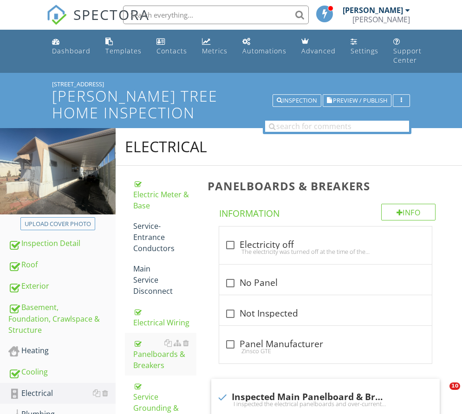
scroll to position [236, 0]
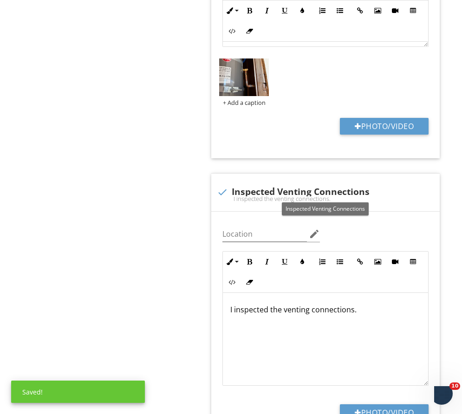
scroll to position [0, 0]
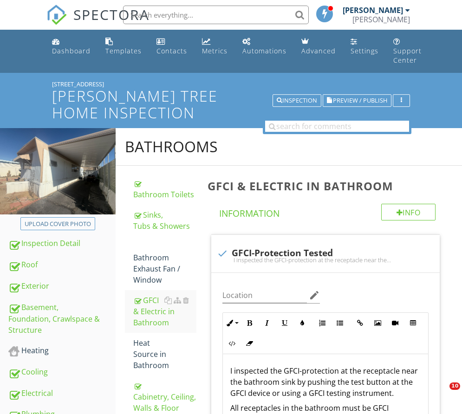
scroll to position [139, 0]
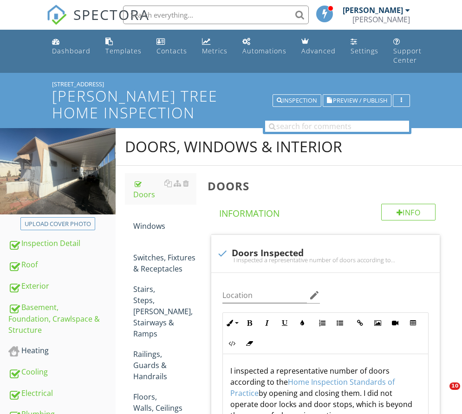
scroll to position [139, 0]
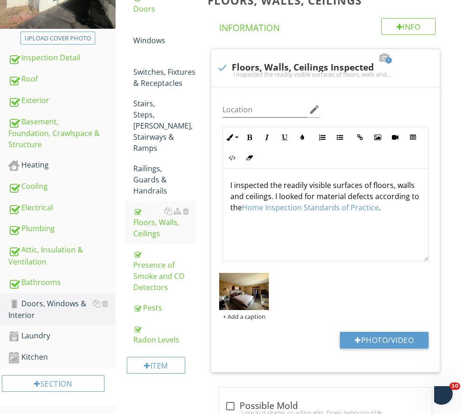
scroll to position [186, 0]
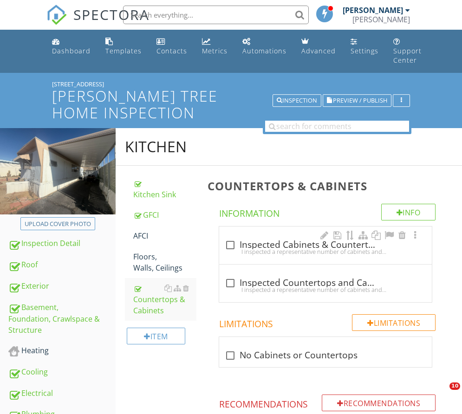
scroll to position [187, 0]
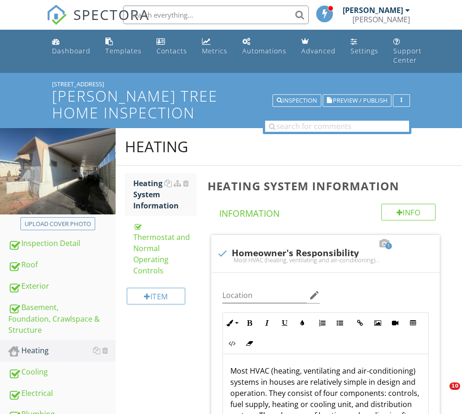
scroll to position [187, 0]
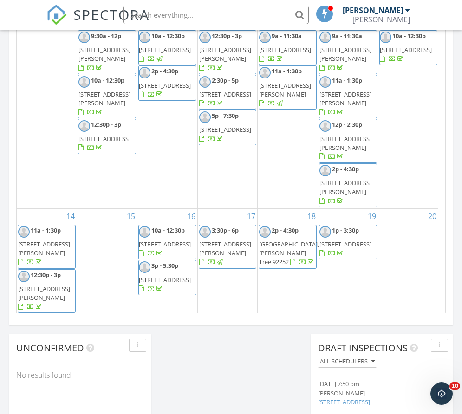
scroll to position [162, 0]
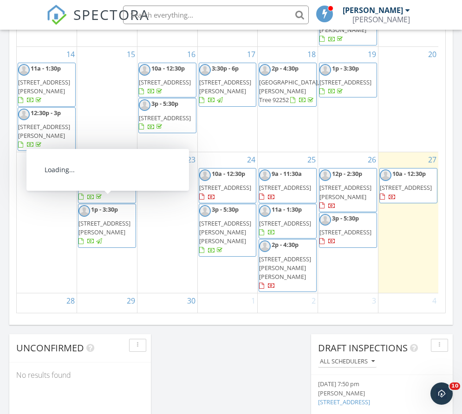
click at [268, 223] on span "[STREET_ADDRESS]" at bounding box center [285, 223] width 52 height 8
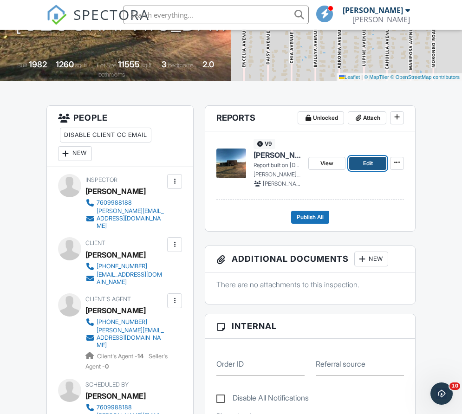
click at [361, 160] on link "Edit" at bounding box center [367, 163] width 37 height 13
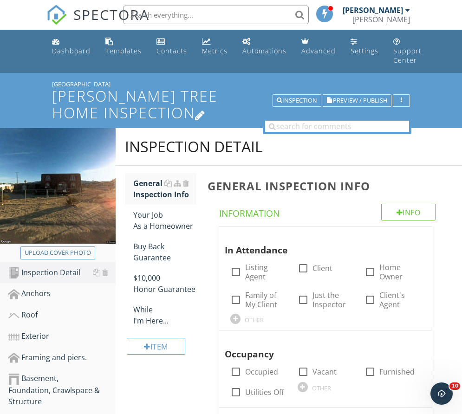
click at [116, 96] on h1 "[PERSON_NAME] Tree Home Inspection" at bounding box center [231, 104] width 358 height 33
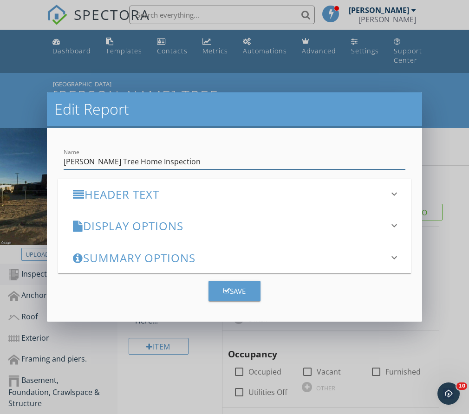
click at [146, 195] on h3 "Header Text" at bounding box center [229, 194] width 312 height 13
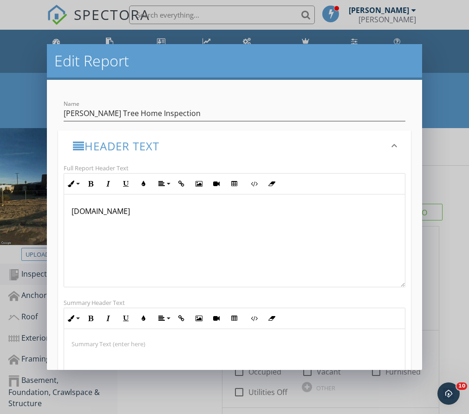
drag, startPoint x: 250, startPoint y: 233, endPoint x: -13, endPoint y: 94, distance: 297.1
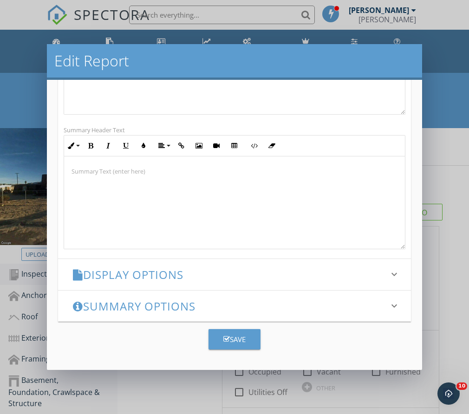
click at [227, 343] on div "Save" at bounding box center [234, 339] width 22 height 11
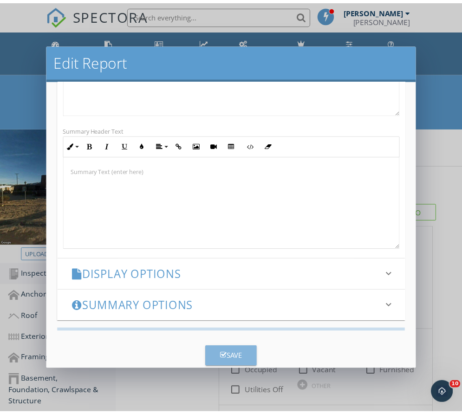
scroll to position [80, 0]
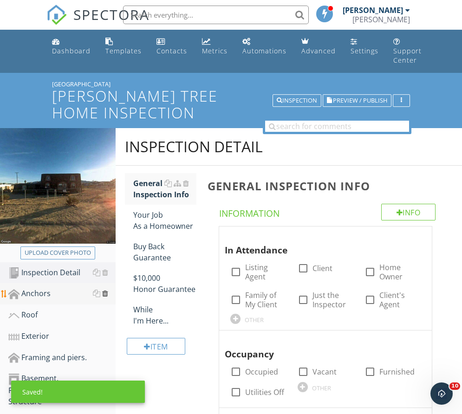
click at [103, 296] on div at bounding box center [105, 293] width 6 height 7
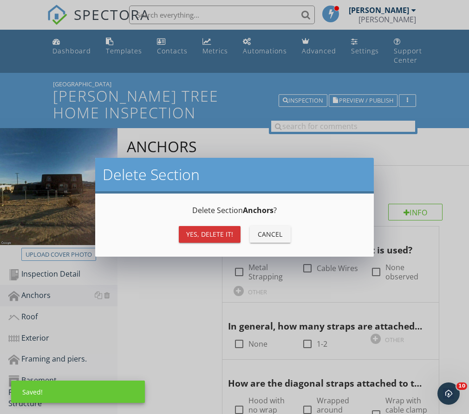
click at [203, 241] on button "Yes, Delete it!" at bounding box center [210, 234] width 62 height 17
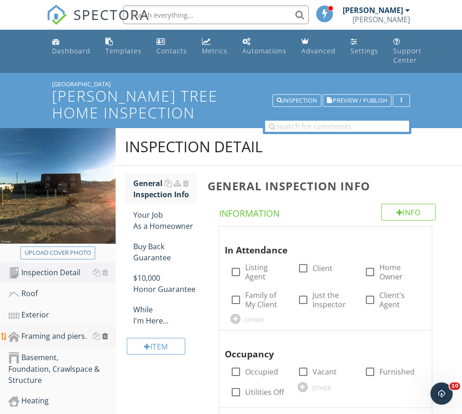
click at [105, 336] on div at bounding box center [105, 336] width 6 height 7
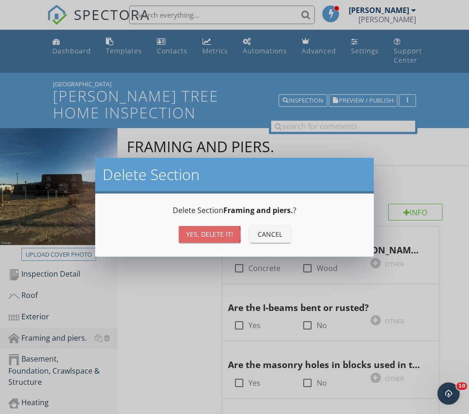
click at [220, 237] on div "Yes, Delete it!" at bounding box center [209, 234] width 47 height 10
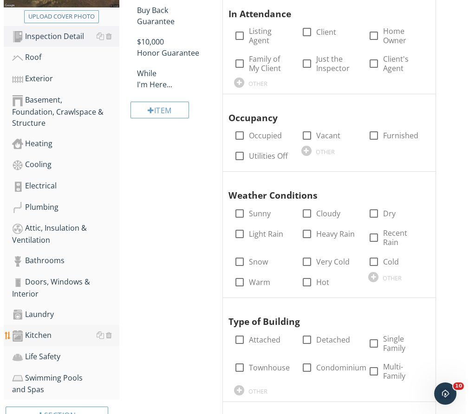
scroll to position [279, 0]
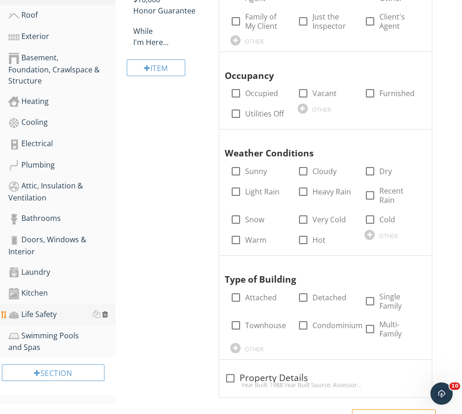
click at [106, 314] on div at bounding box center [105, 314] width 6 height 7
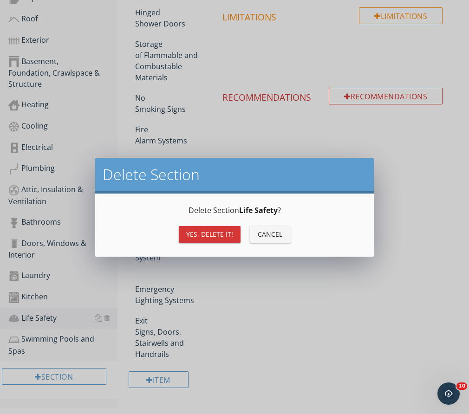
click at [227, 235] on div "Yes, Delete it!" at bounding box center [209, 234] width 47 height 10
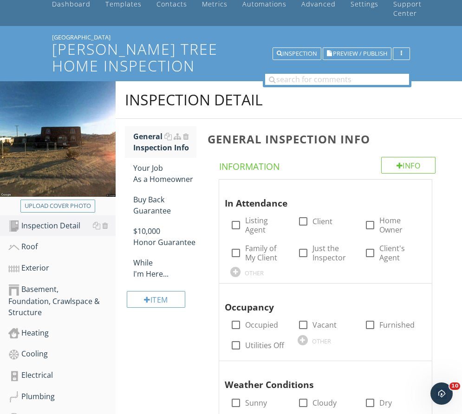
scroll to position [45, 0]
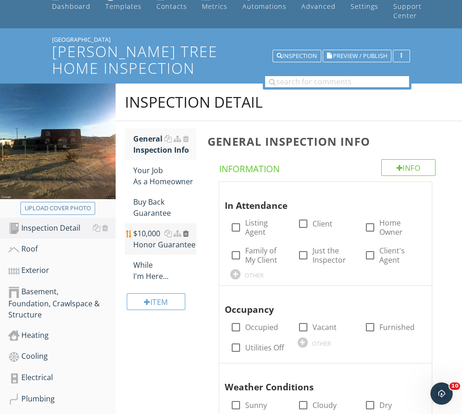
click at [188, 236] on div at bounding box center [186, 233] width 6 height 7
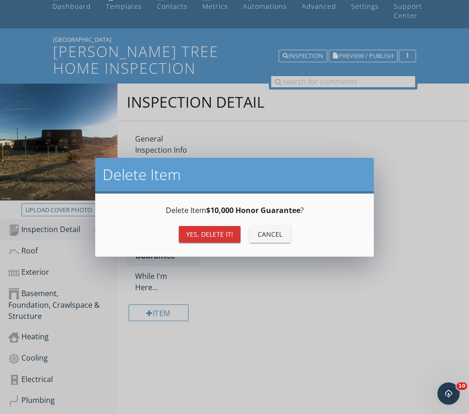
click at [200, 237] on div "Yes, Delete it!" at bounding box center [209, 234] width 47 height 10
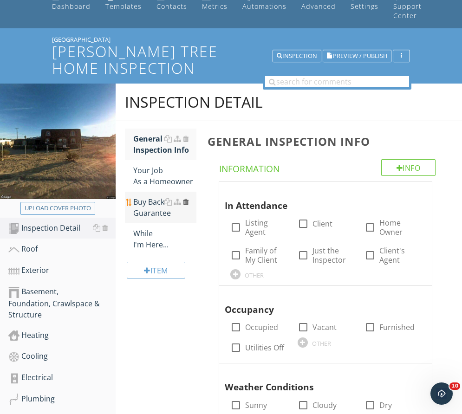
click at [187, 204] on div at bounding box center [186, 201] width 6 height 7
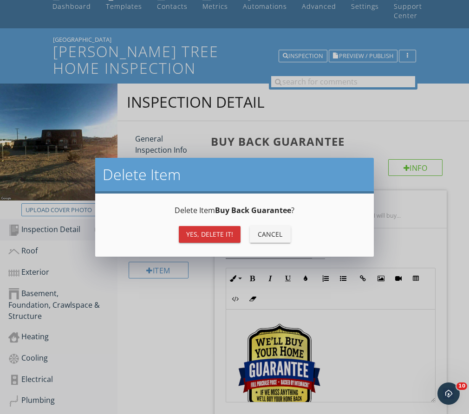
click at [212, 237] on div "Yes, Delete it!" at bounding box center [209, 234] width 47 height 10
type textarea "<p><a fr-original-style="" href="http://www.nachi.org/buy" rel="noopener norefe…"
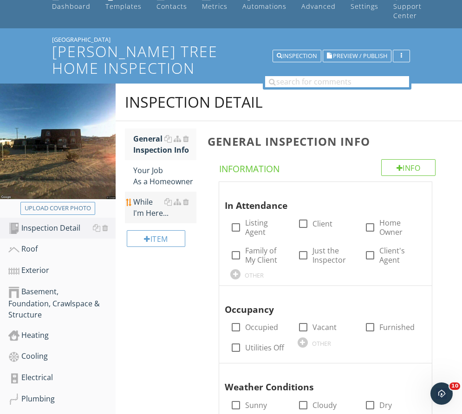
click at [137, 210] on div "While I'm Here..." at bounding box center [165, 207] width 64 height 22
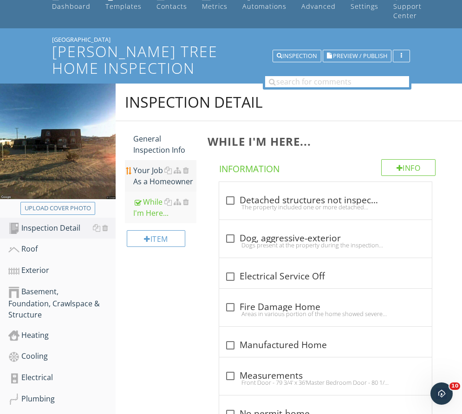
click at [149, 174] on div "Your Job As a Homeowner" at bounding box center [165, 176] width 64 height 22
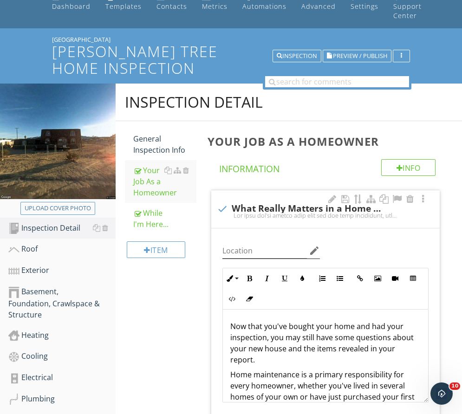
scroll to position [277, 0]
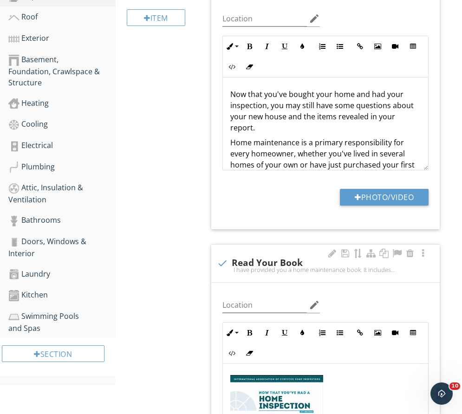
click at [226, 258] on div at bounding box center [223, 263] width 16 height 16
checkbox input "true"
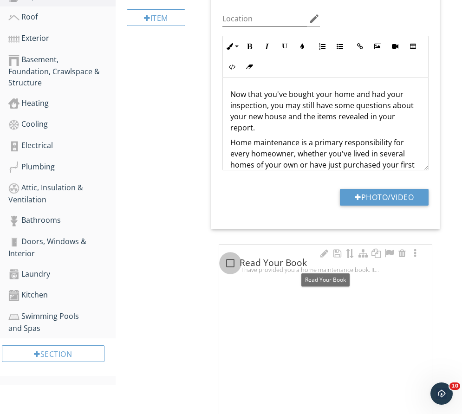
scroll to position [0, 0]
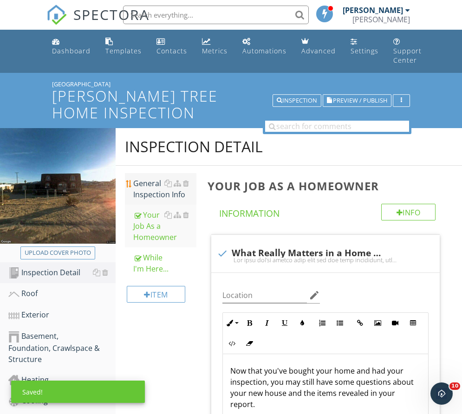
click at [137, 194] on div "General Inspection Info" at bounding box center [165, 189] width 64 height 22
type textarea "<p>Now that you've bought your home and had your inspection, you may still have…"
type textarea "<p><img src="https://cdn.spectora.com/editor_assets/images/000/014/172/original…"
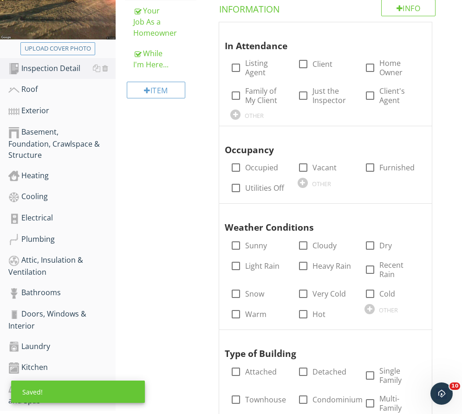
scroll to position [232, 0]
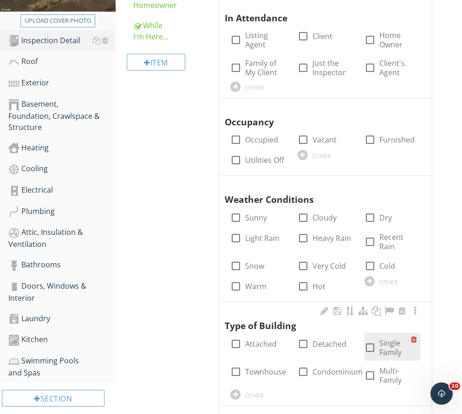
click at [369, 341] on div at bounding box center [370, 348] width 16 height 16
checkbox input "true"
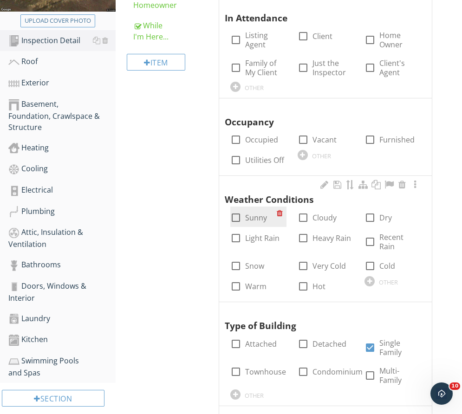
click at [237, 218] on div at bounding box center [236, 218] width 16 height 16
checkbox input "true"
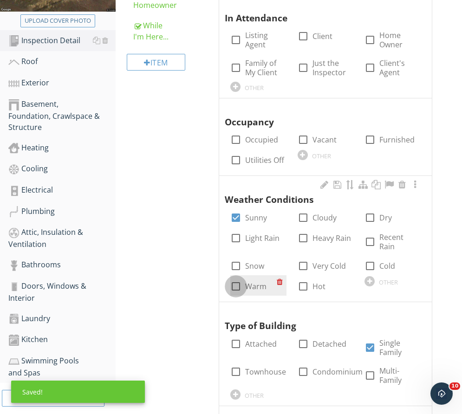
click at [235, 279] on div at bounding box center [236, 287] width 16 height 16
checkbox input "true"
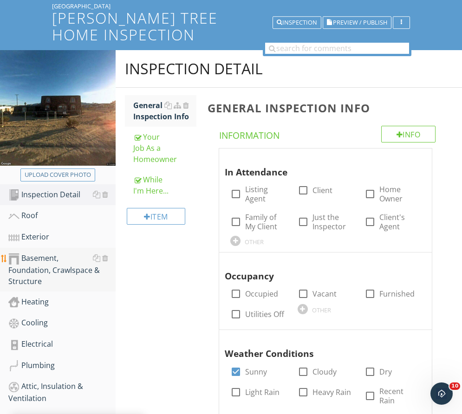
scroll to position [93, 0]
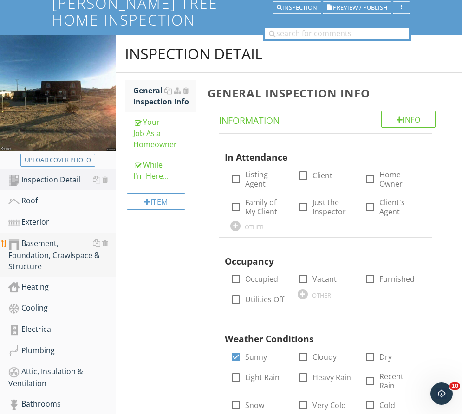
click at [38, 247] on div "Basement, Foundation, Crawlspace & Structure" at bounding box center [61, 255] width 107 height 34
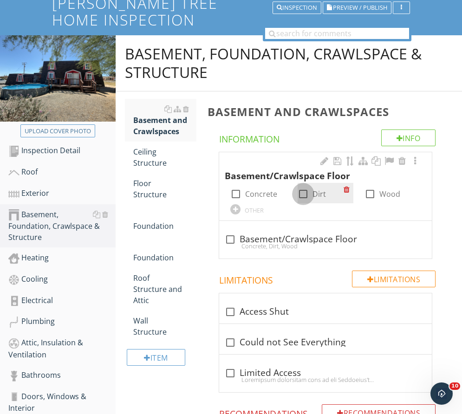
click at [310, 193] on div at bounding box center [303, 194] width 16 height 16
checkbox input "true"
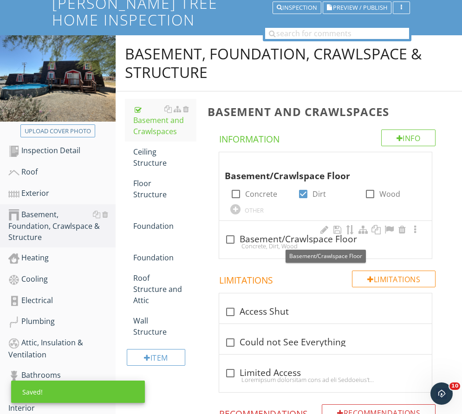
click at [250, 239] on div "check_box_outline_blank Basement/Crawlspace Floor" at bounding box center [326, 239] width 202 height 11
checkbox input "true"
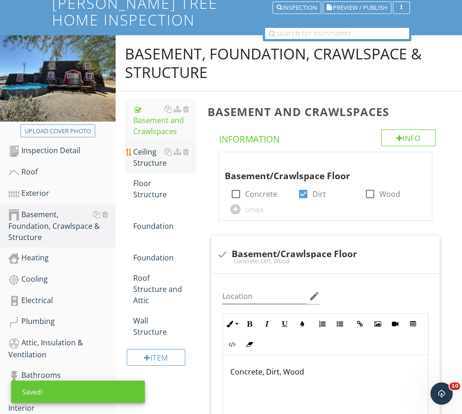
click at [143, 148] on div "Ceiling Structure" at bounding box center [165, 157] width 64 height 22
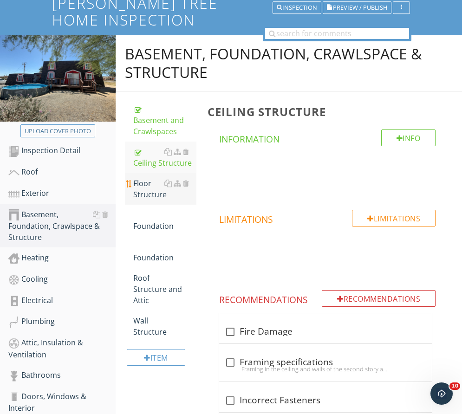
click at [149, 193] on div "Floor Structure" at bounding box center [165, 189] width 64 height 22
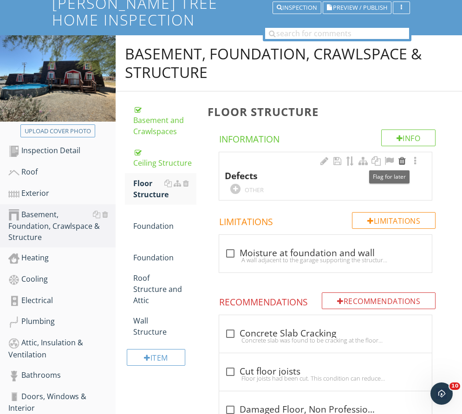
click at [400, 161] on div at bounding box center [402, 161] width 11 height 9
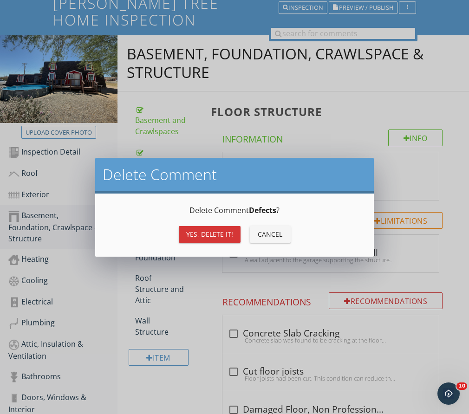
click at [209, 225] on div "Yes, Delete it! Cancel" at bounding box center [234, 234] width 256 height 22
click at [210, 233] on div "Yes, Delete it!" at bounding box center [209, 234] width 47 height 10
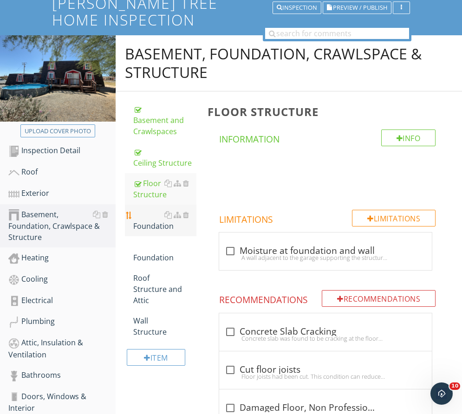
drag, startPoint x: 154, startPoint y: 222, endPoint x: 159, endPoint y: 220, distance: 5.9
click at [153, 222] on div "Foundation" at bounding box center [165, 220] width 64 height 22
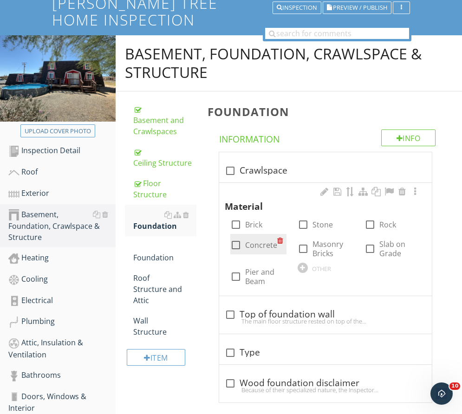
click at [240, 246] on div at bounding box center [236, 245] width 16 height 16
checkbox input "true"
drag, startPoint x: 363, startPoint y: 252, endPoint x: 370, endPoint y: 252, distance: 7.0
click at [364, 251] on div at bounding box center [370, 249] width 16 height 16
checkbox input "true"
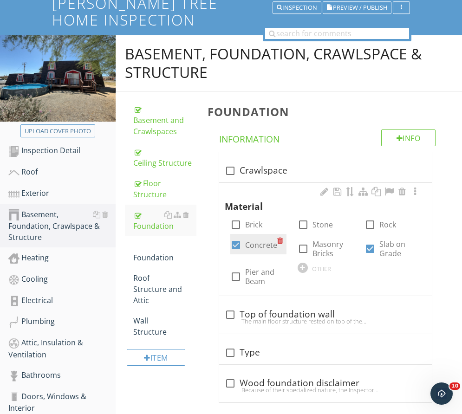
click at [234, 250] on div at bounding box center [236, 245] width 16 height 16
checkbox input "false"
drag, startPoint x: 378, startPoint y: 249, endPoint x: 277, endPoint y: 265, distance: 102.2
click at [376, 249] on div at bounding box center [370, 249] width 16 height 16
checkbox input "false"
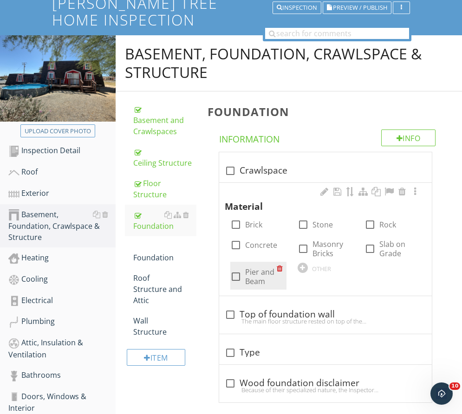
click at [231, 282] on div at bounding box center [236, 277] width 16 height 16
checkbox input "true"
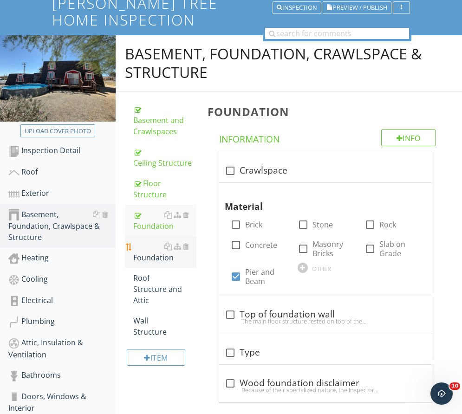
click at [141, 259] on div "Foundation" at bounding box center [165, 252] width 64 height 22
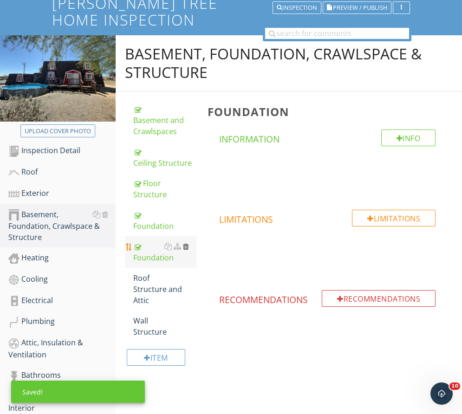
click at [189, 245] on div at bounding box center [186, 246] width 6 height 7
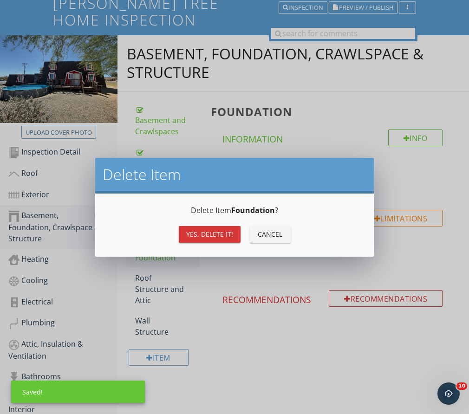
click at [195, 236] on div "Yes, Delete it!" at bounding box center [209, 234] width 47 height 10
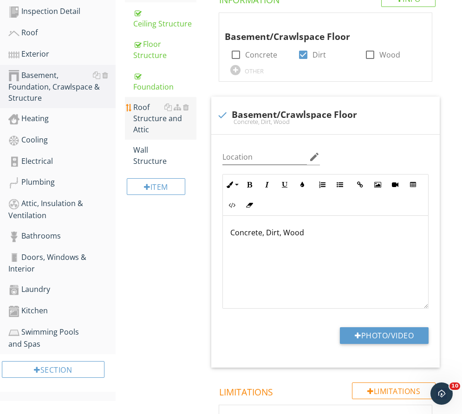
click at [154, 120] on div "Roof Structure and Attic" at bounding box center [165, 118] width 64 height 33
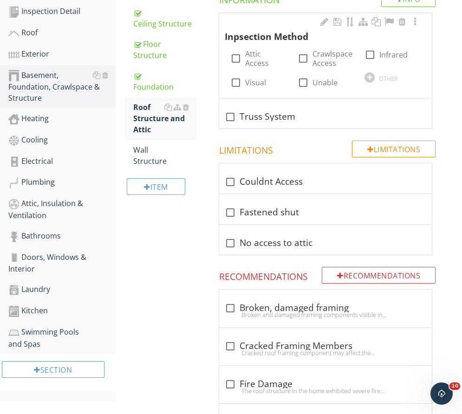
click at [365, 70] on div "Inpsection Method check_box_outline_blank Attic Access check_box_outline_blank …" at bounding box center [326, 54] width 202 height 76
click at [367, 78] on div at bounding box center [370, 77] width 10 height 10
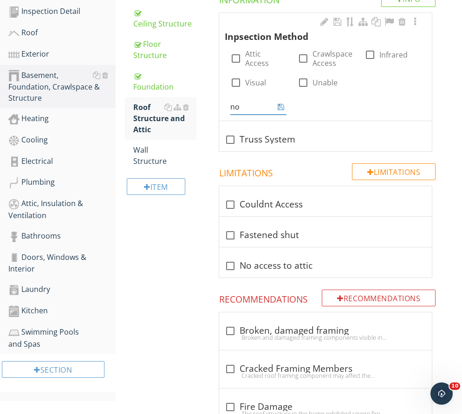
type input "n"
type input "No Attic"
click at [282, 102] on div at bounding box center [280, 106] width 11 height 11
click at [279, 106] on icon at bounding box center [281, 106] width 7 height 7
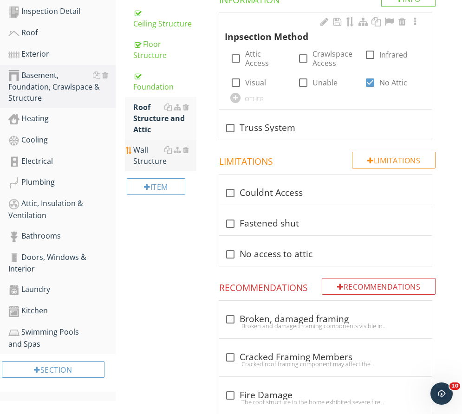
click at [145, 152] on div "Wall Structure" at bounding box center [165, 155] width 64 height 22
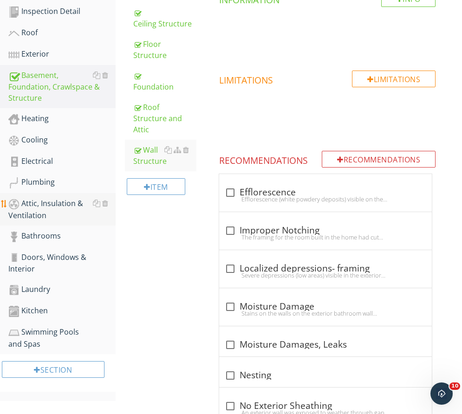
click at [37, 202] on div "Attic, Insulation & Ventilation" at bounding box center [61, 209] width 107 height 23
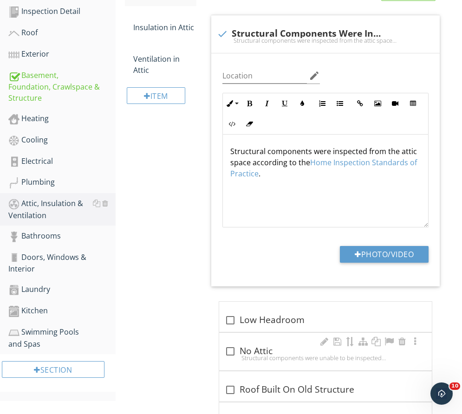
drag, startPoint x: 229, startPoint y: 353, endPoint x: 221, endPoint y: 347, distance: 10.6
click at [226, 352] on div at bounding box center [230, 352] width 16 height 16
checkbox input "true"
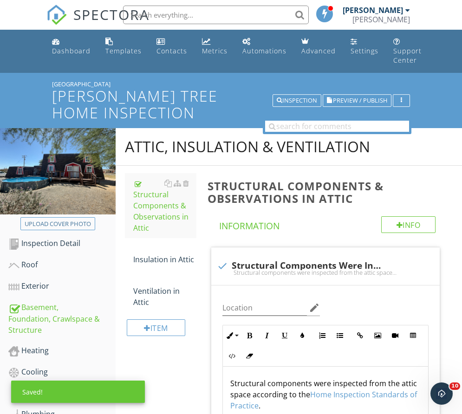
click at [226, 272] on div "Structural components were inspected from the attic space according to the Home…" at bounding box center [325, 272] width 217 height 7
checkbox input "true"
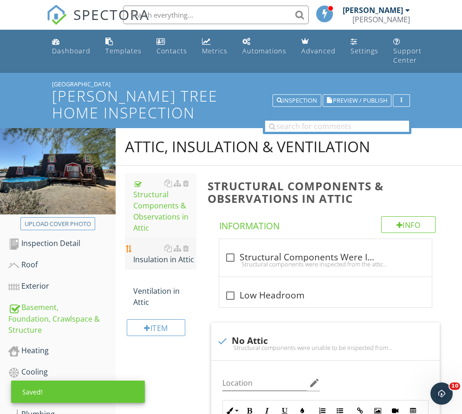
click at [144, 255] on div "Insulation in Attic" at bounding box center [165, 254] width 64 height 22
type textarea "<p>Structural components were unable to be inspected from the attic space accor…"
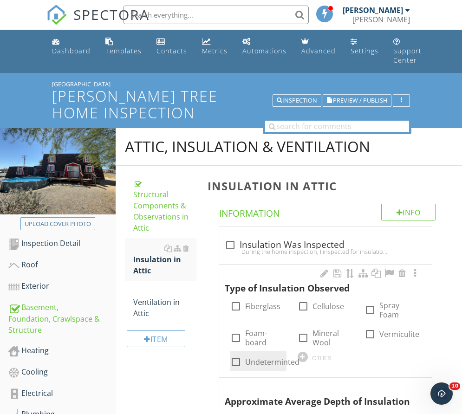
click at [237, 354] on div at bounding box center [236, 362] width 16 height 16
checkbox input "true"
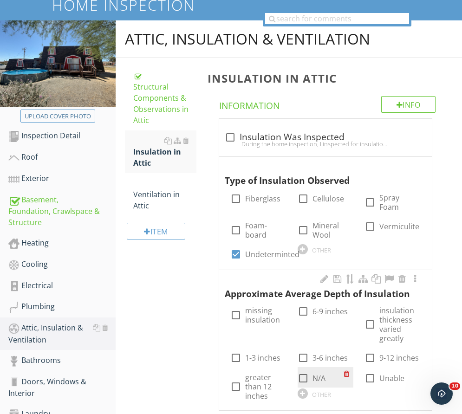
scroll to position [139, 0]
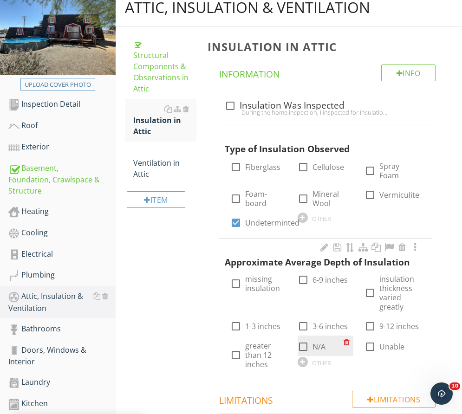
click at [313, 342] on label "N/A" at bounding box center [319, 346] width 13 height 9
checkbox input "true"
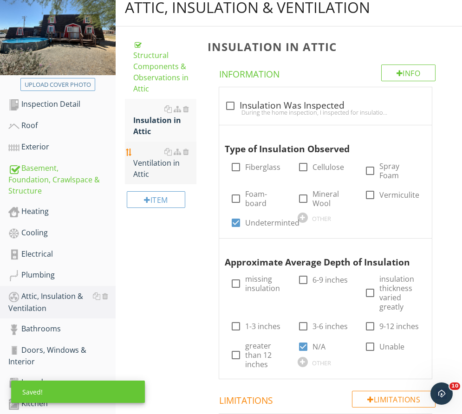
click at [149, 167] on div "Ventilation in Attic" at bounding box center [165, 162] width 64 height 33
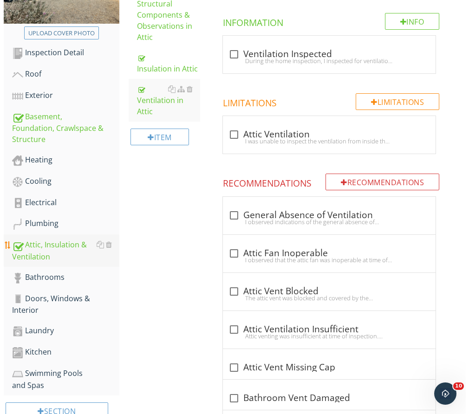
scroll to position [325, 0]
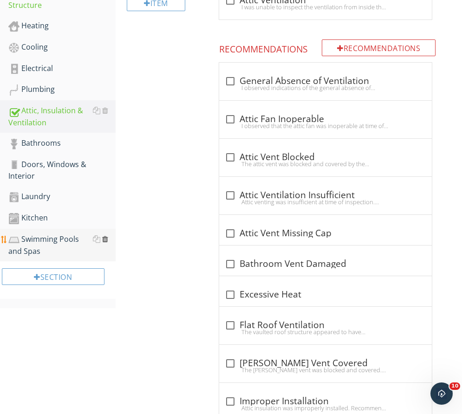
click at [105, 239] on div at bounding box center [105, 239] width 6 height 7
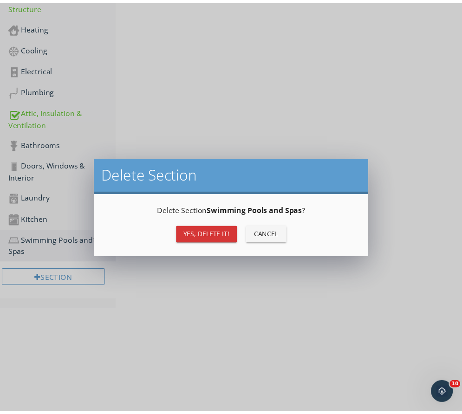
scroll to position [242, 0]
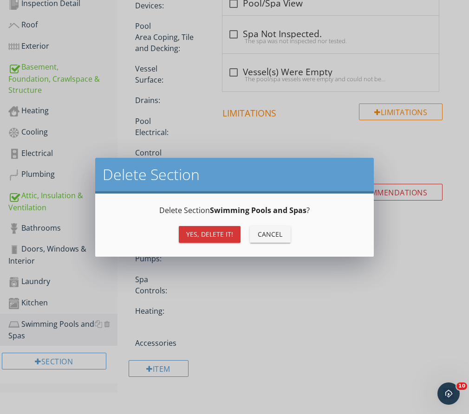
click at [188, 246] on div "Delete Section Swimming Pools and Spas ? Yes, Delete it! Cancel" at bounding box center [234, 225] width 279 height 63
click at [193, 234] on div "Yes, Delete it!" at bounding box center [209, 234] width 47 height 10
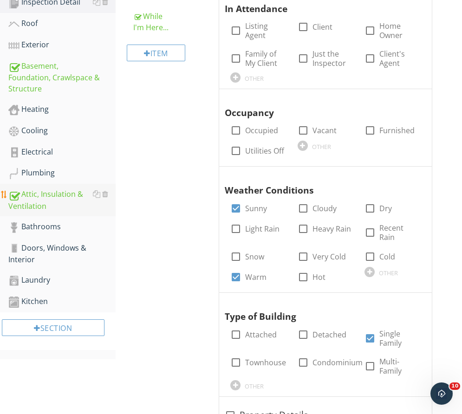
scroll to position [9, 0]
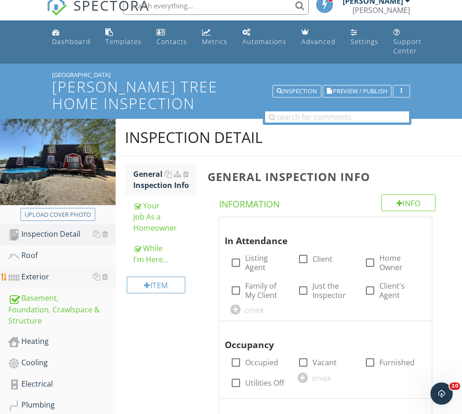
drag, startPoint x: 37, startPoint y: 274, endPoint x: 45, endPoint y: 275, distance: 8.4
click at [37, 274] on div "Exterior" at bounding box center [61, 277] width 107 height 12
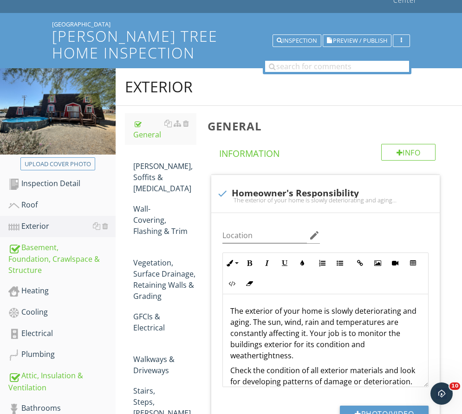
scroll to position [242, 0]
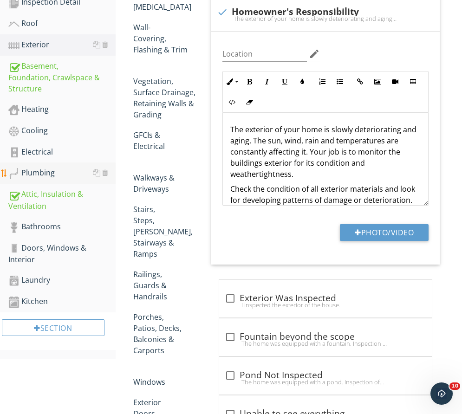
click at [39, 171] on div "Plumbing" at bounding box center [61, 173] width 107 height 12
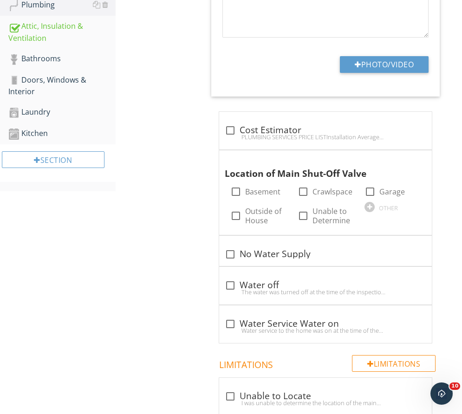
scroll to position [427, 0]
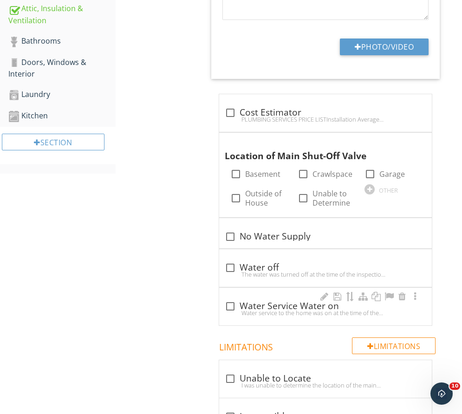
click at [249, 311] on div "Water service to the home was on at the time of the inspection." at bounding box center [326, 312] width 202 height 7
checkbox input "true"
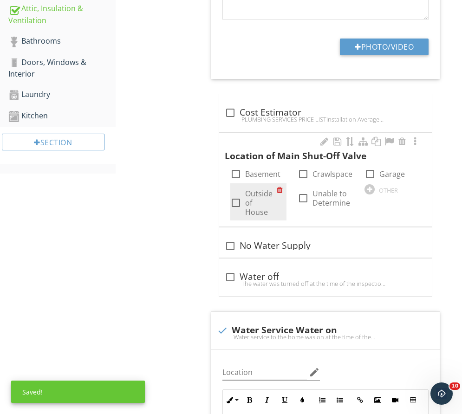
click at [233, 197] on div at bounding box center [236, 203] width 16 height 16
checkbox input "true"
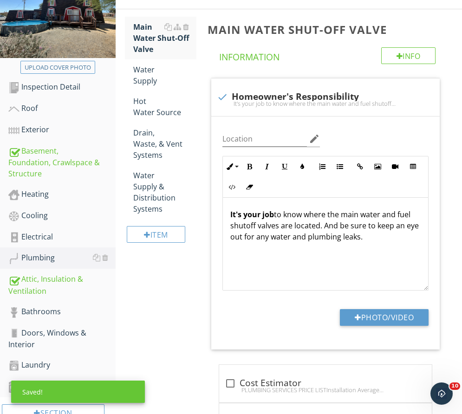
scroll to position [149, 0]
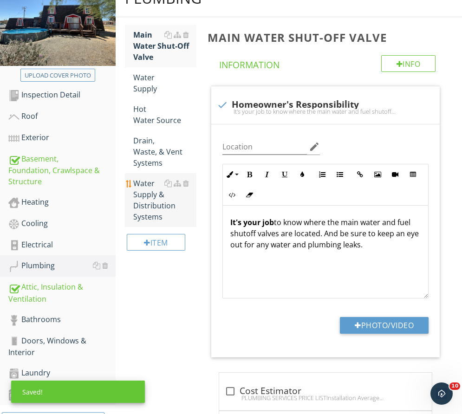
click at [142, 202] on div "Water Supply & Distribution Systems" at bounding box center [165, 200] width 64 height 45
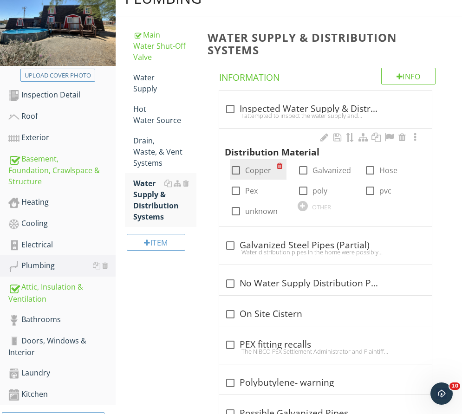
drag, startPoint x: 239, startPoint y: 166, endPoint x: 216, endPoint y: 125, distance: 46.8
click at [239, 166] on div at bounding box center [236, 171] width 16 height 16
checkbox input "true"
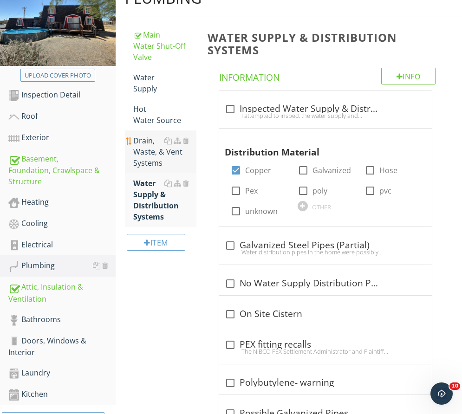
click at [231, 109] on div at bounding box center [230, 109] width 16 height 16
checkbox input "true"
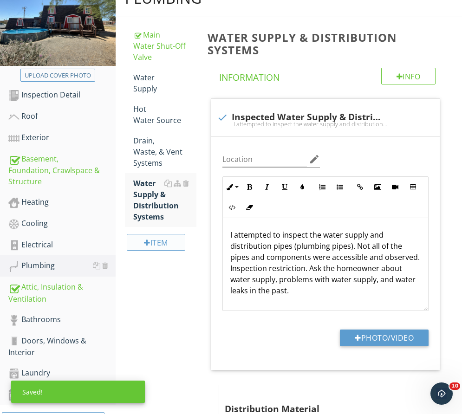
click at [140, 237] on div "Item" at bounding box center [156, 242] width 59 height 17
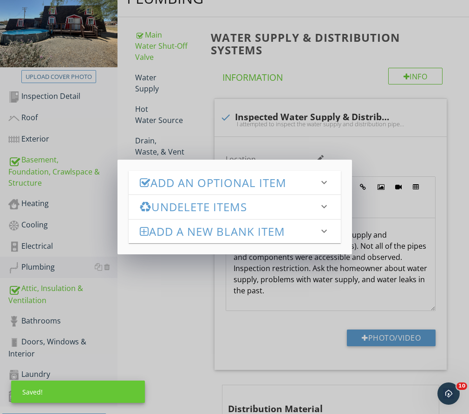
click at [232, 191] on div "Add an Optional Item keyboard_arrow_down" at bounding box center [235, 183] width 212 height 24
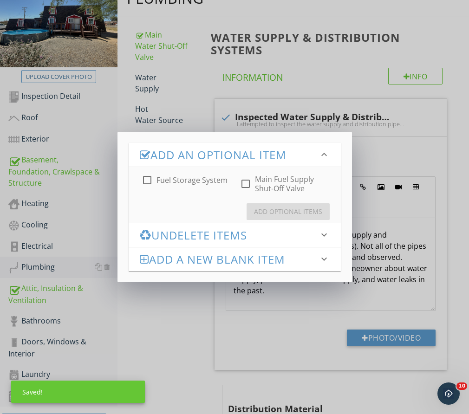
click at [273, 190] on label "Main Fuel Supply Shut-Off Valve" at bounding box center [291, 184] width 73 height 19
checkbox input "true"
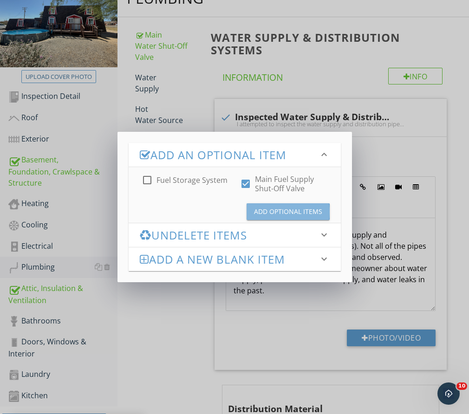
click at [277, 216] on div "Add Optional Items" at bounding box center [288, 212] width 68 height 10
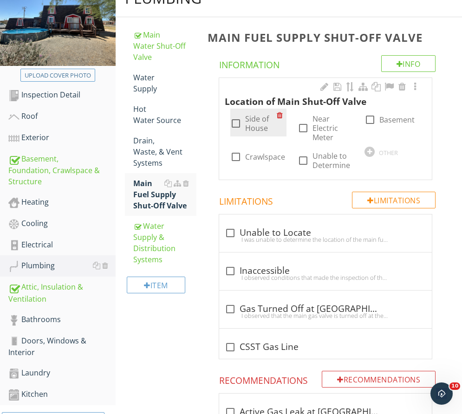
click at [254, 119] on label "Side of House" at bounding box center [261, 123] width 32 height 19
checkbox input "true"
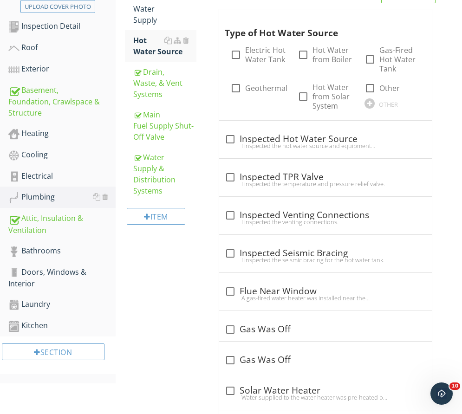
scroll to position [381, 0]
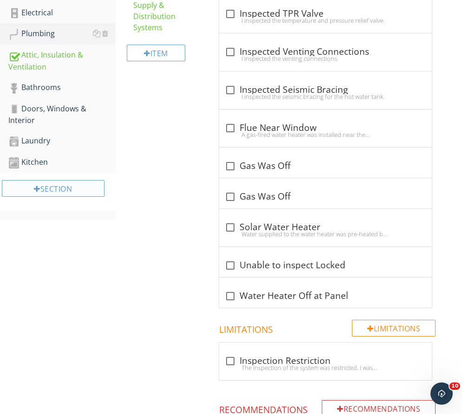
click at [55, 196] on div "Section" at bounding box center [53, 188] width 103 height 17
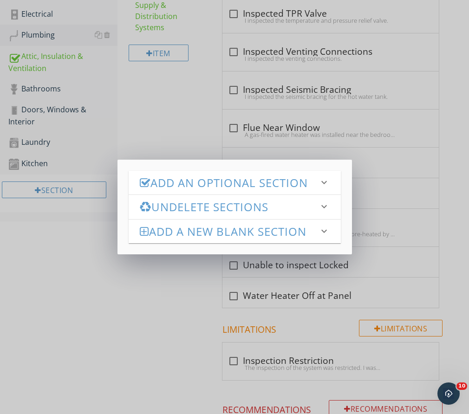
click at [245, 197] on div "Undelete Sections keyboard_arrow_down" at bounding box center [235, 207] width 212 height 24
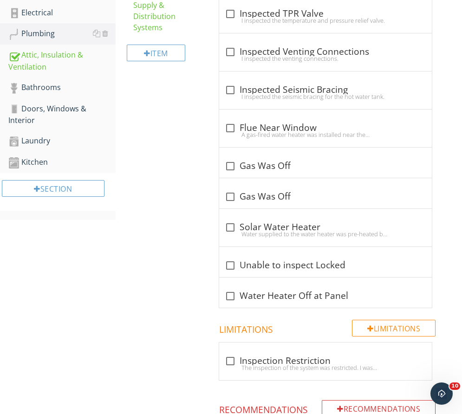
click at [137, 305] on div at bounding box center [231, 207] width 462 height 414
click at [68, 187] on div "Section" at bounding box center [53, 188] width 103 height 17
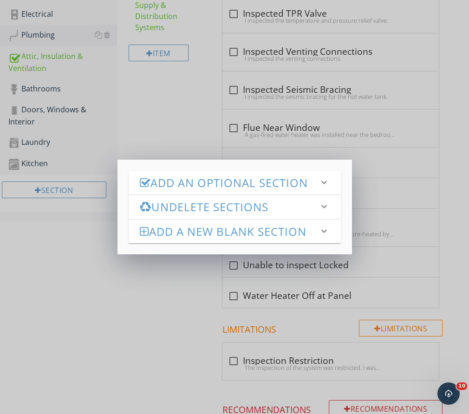
click at [230, 213] on h3 "Undelete Sections" at bounding box center [229, 207] width 179 height 13
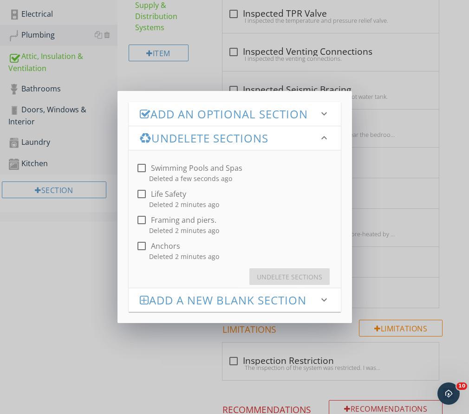
click at [167, 170] on div "Swimming Pools and Spas" at bounding box center [197, 168] width 92 height 9
checkbox input "true"
click at [272, 271] on button "Undelete Sections" at bounding box center [289, 276] width 80 height 17
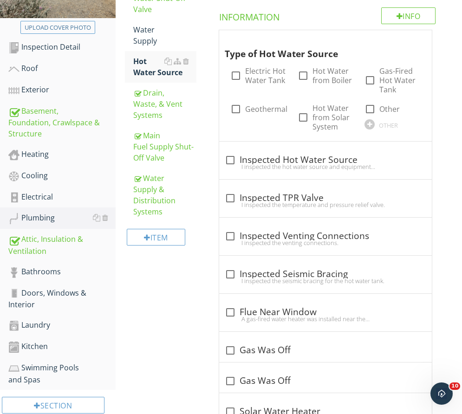
scroll to position [195, 0]
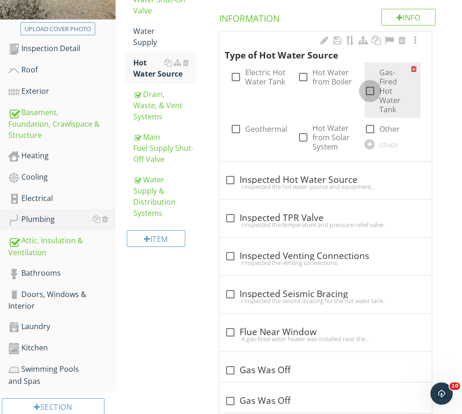
click at [372, 88] on div at bounding box center [370, 91] width 16 height 16
checkbox input "true"
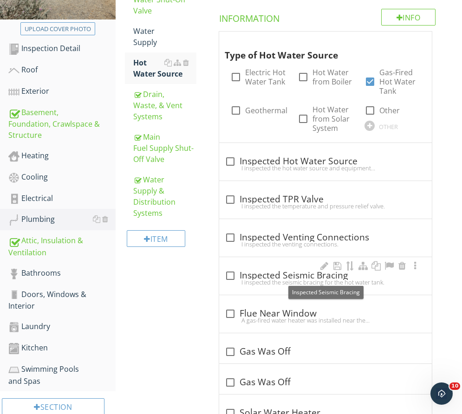
click at [286, 278] on div "check_box_outline_blank Inspected Seismic Bracing" at bounding box center [326, 275] width 202 height 11
checkbox input "true"
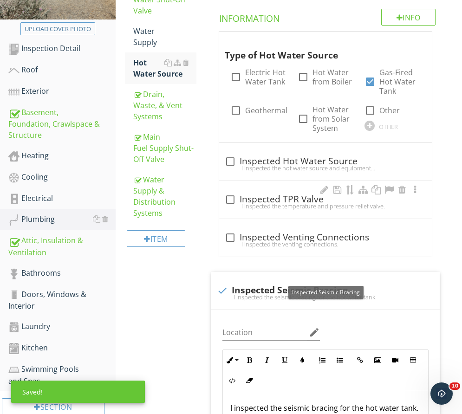
drag, startPoint x: 279, startPoint y: 247, endPoint x: 274, endPoint y: 215, distance: 31.9
click at [278, 246] on div "I inspected the venting connections." at bounding box center [326, 244] width 202 height 7
checkbox input "true"
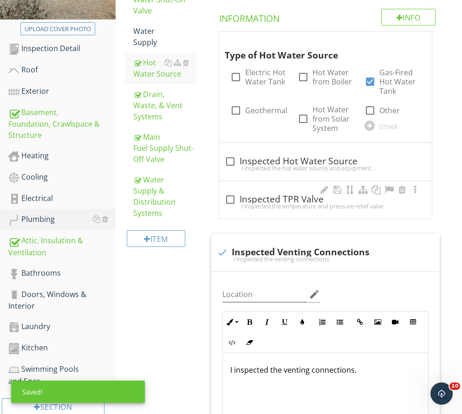
click at [274, 208] on div "I inspected the temperature and pressure relief valve." at bounding box center [326, 206] width 202 height 7
checkbox input "true"
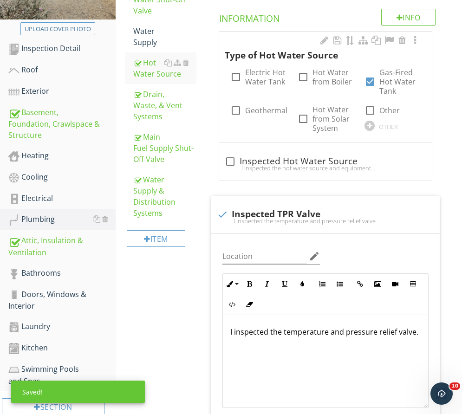
drag, startPoint x: 276, startPoint y: 165, endPoint x: 431, endPoint y: 133, distance: 157.4
click at [291, 161] on div "check_box_outline_blank Inspected Hot Water Source I inspected the hot water so…" at bounding box center [326, 164] width 202 height 20
checkbox input "true"
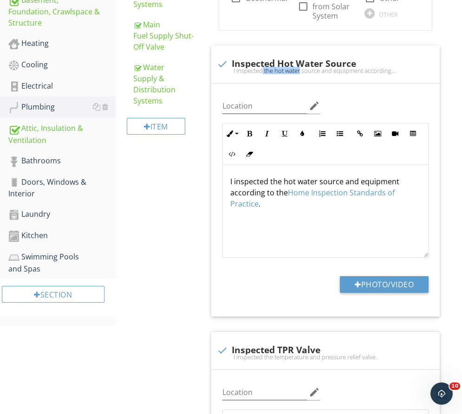
scroll to position [381, 0]
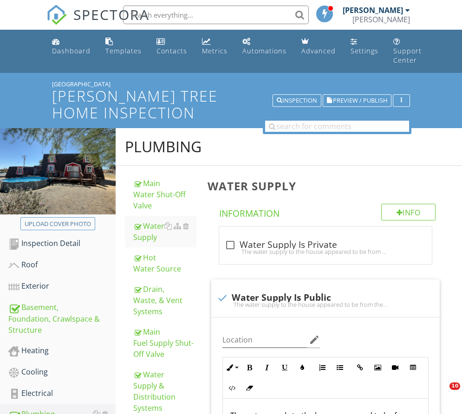
scroll to position [288, 0]
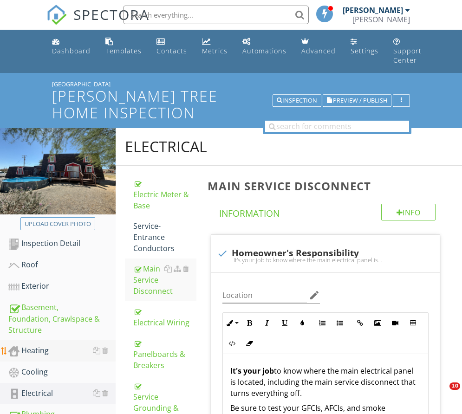
scroll to position [74, 0]
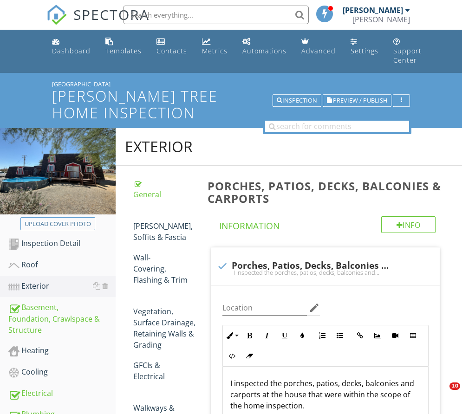
scroll to position [232, 0]
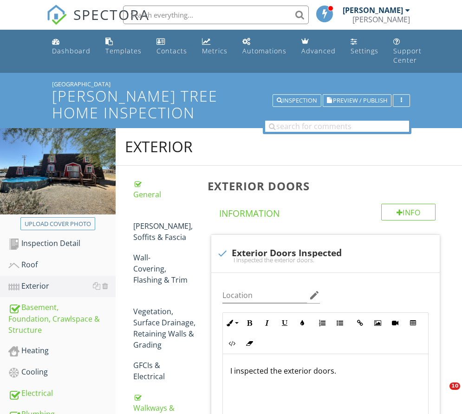
scroll to position [279, 0]
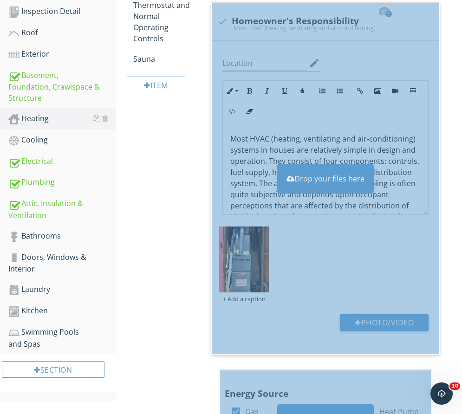
scroll to position [232, 0]
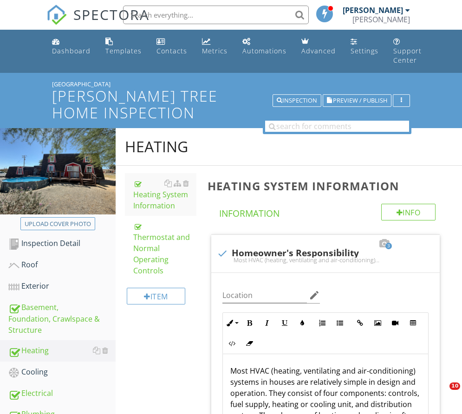
scroll to position [139, 0]
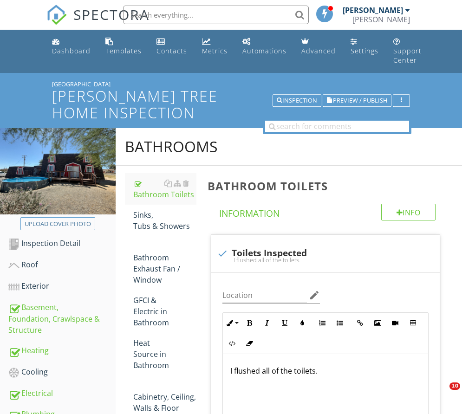
scroll to position [232, 0]
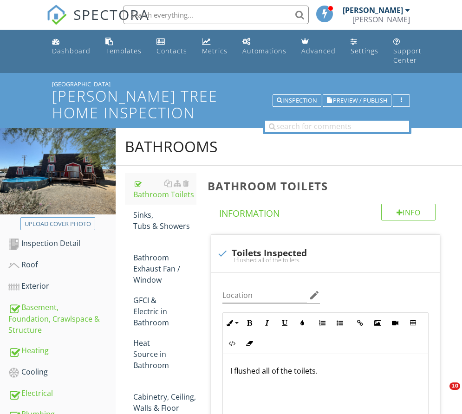
scroll to position [232, 0]
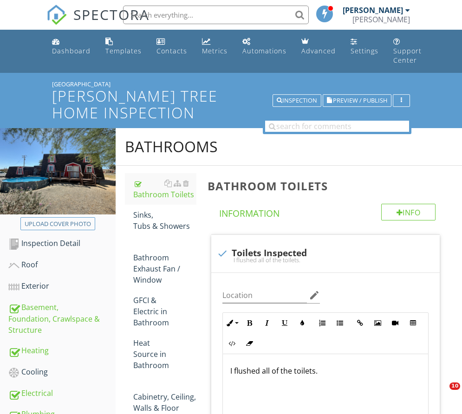
scroll to position [232, 0]
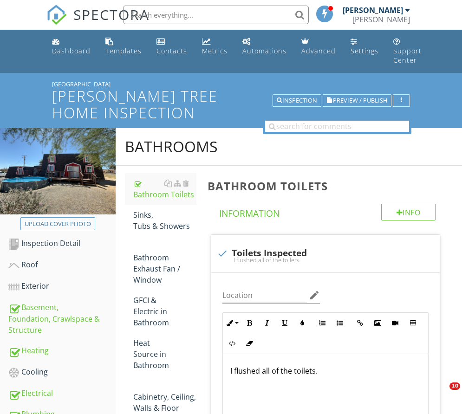
scroll to position [232, 0]
